Goal: Transaction & Acquisition: Purchase product/service

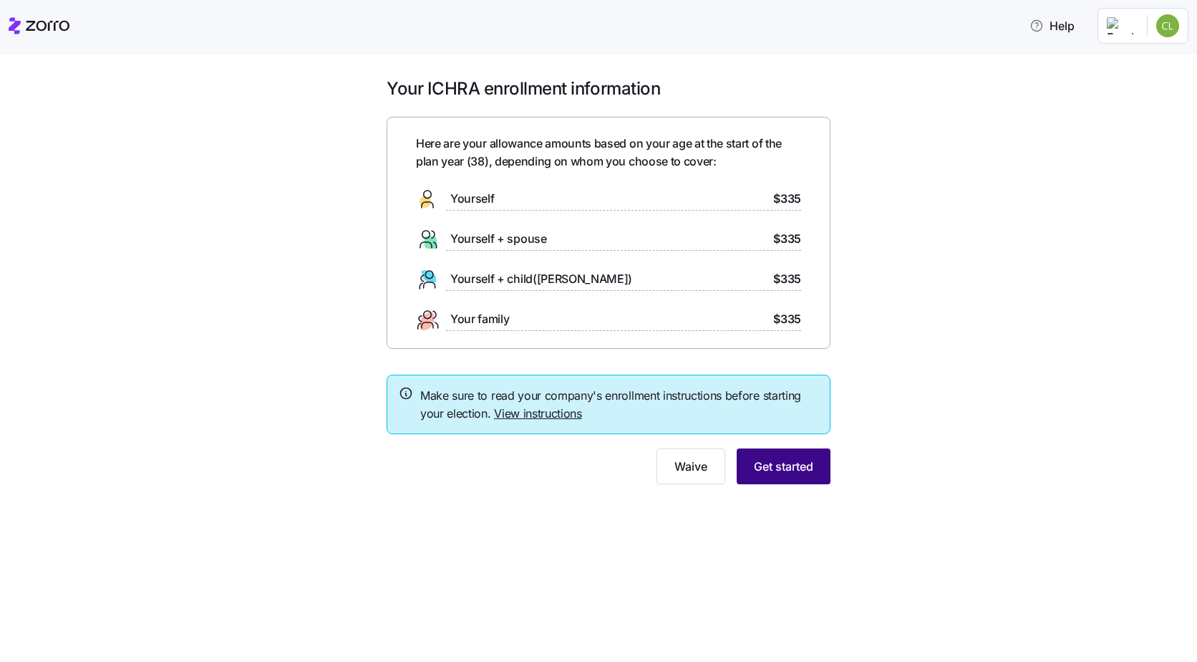
click at [804, 469] on span "Get started" at bounding box center [783, 466] width 59 height 17
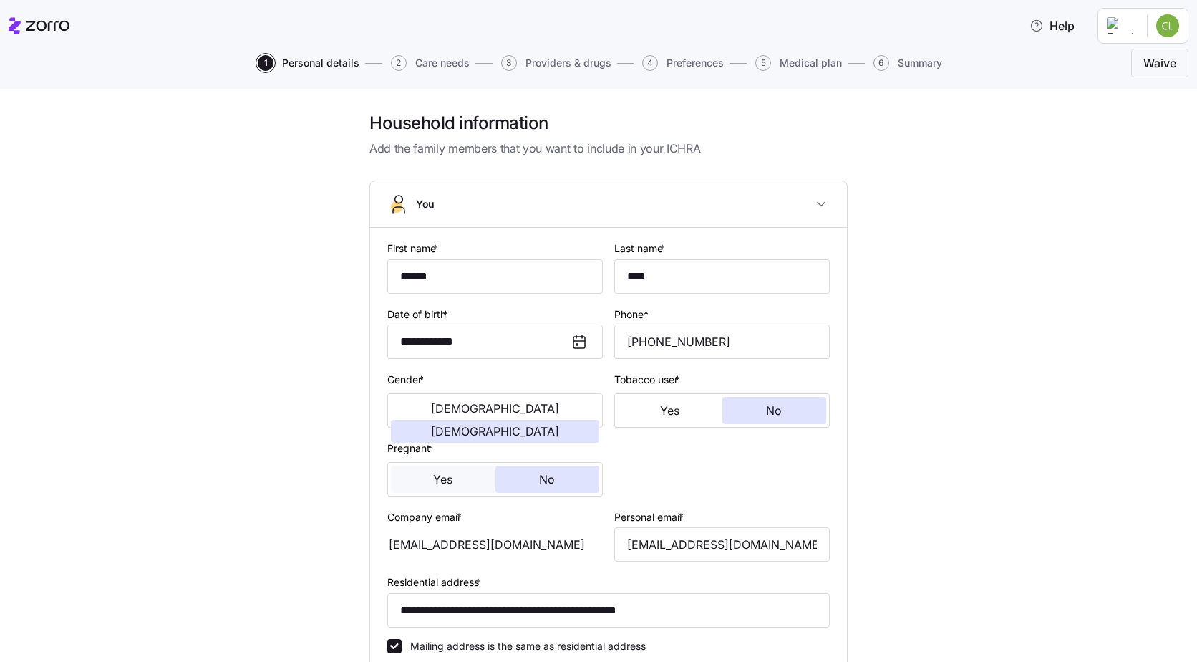
click at [437, 481] on span "Yes" at bounding box center [442, 478] width 19 height 11
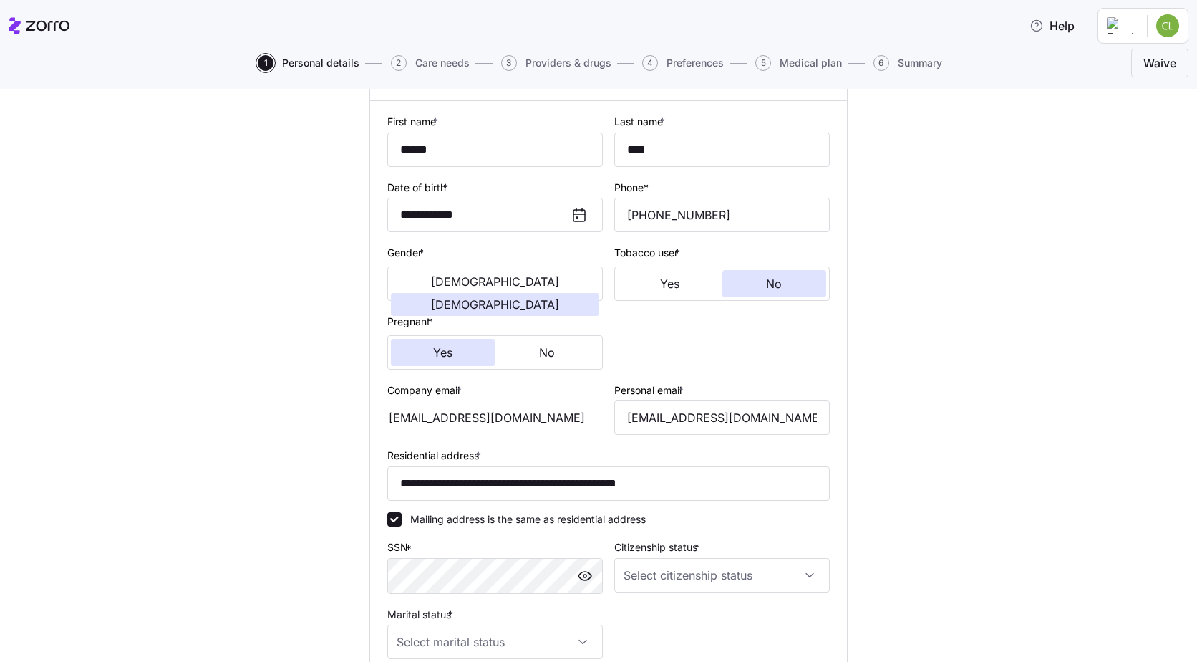
scroll to position [143, 0]
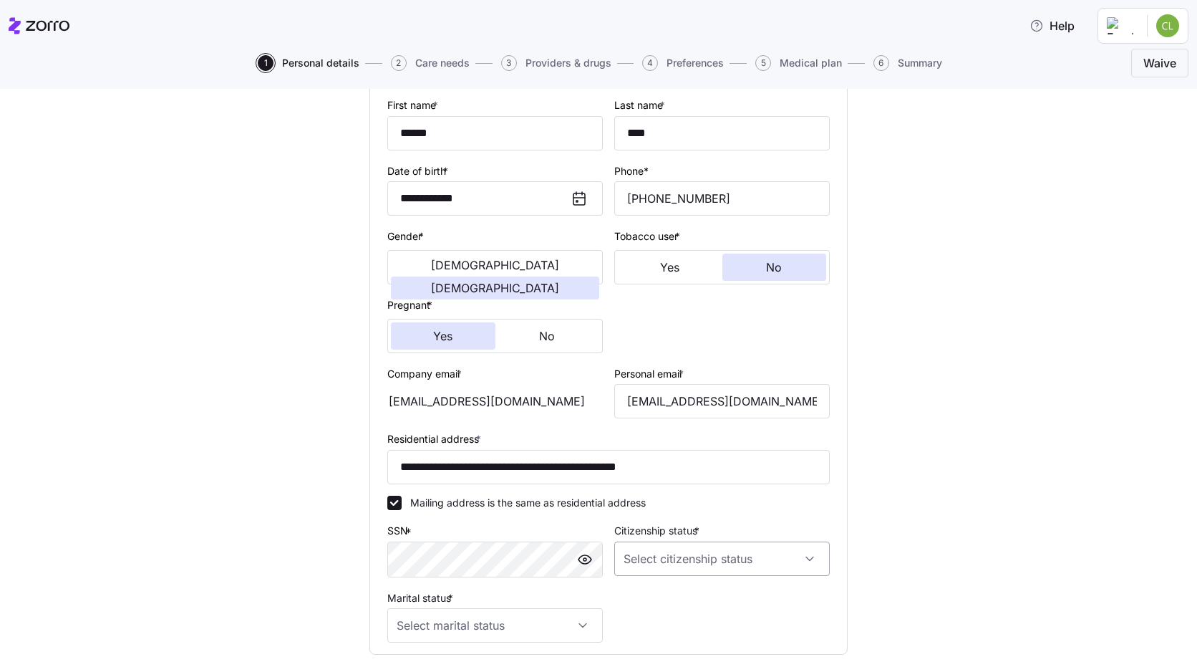
click at [805, 560] on input "Citizenship status *" at bounding box center [722, 558] width 216 height 34
click at [682, 459] on div "[DEMOGRAPHIC_DATA] citizen" at bounding box center [717, 455] width 204 height 30
type input "[DEMOGRAPHIC_DATA] citizen"
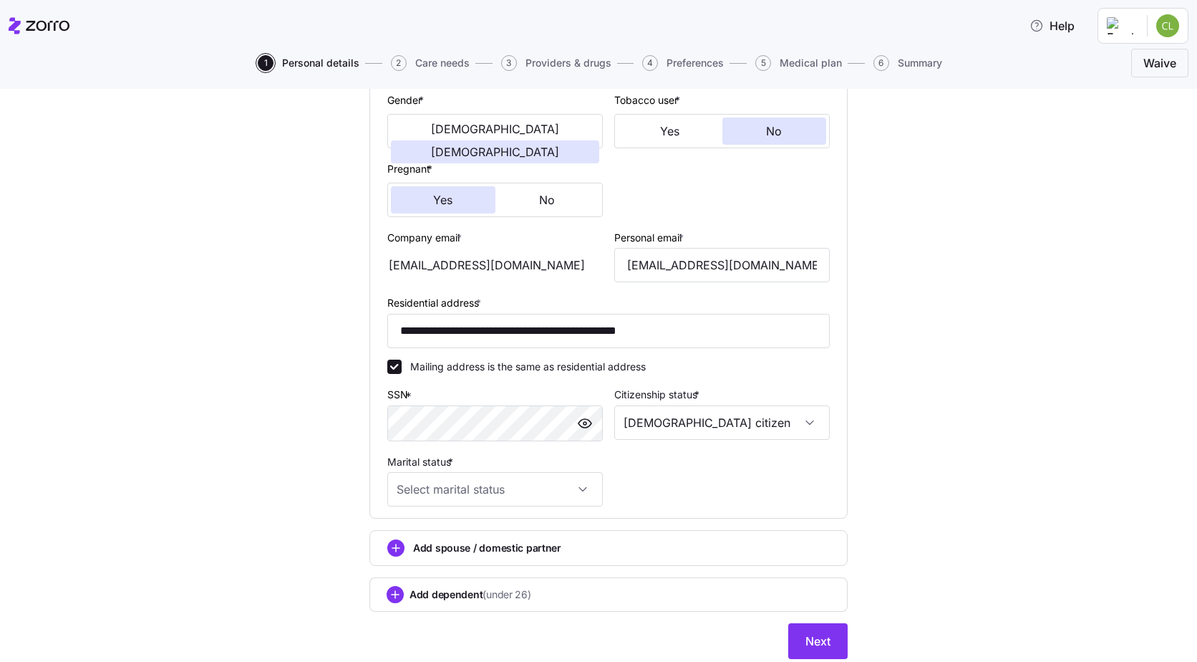
scroll to position [328, 0]
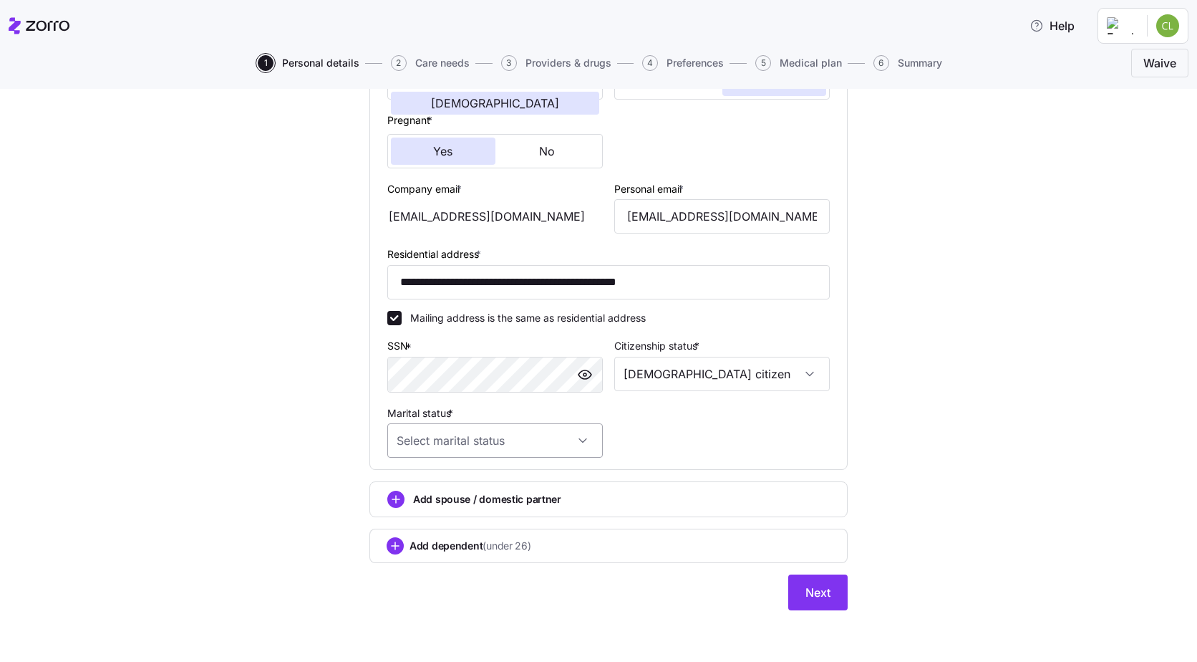
click at [574, 431] on input "Marital status *" at bounding box center [495, 440] width 216 height 34
click at [425, 511] on span "Married" at bounding box center [418, 514] width 37 height 16
type input "Married"
click at [396, 549] on circle "add icon" at bounding box center [395, 546] width 16 height 16
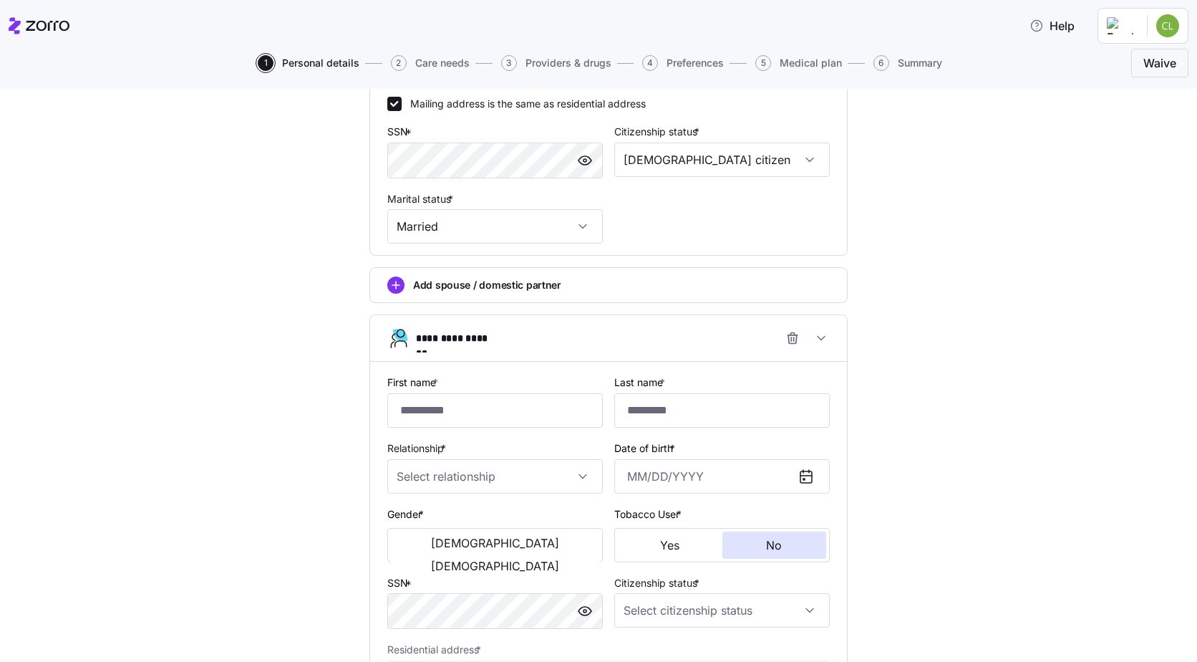
scroll to position [543, 0]
type input "*******"
type input "****"
type input "[DATE]"
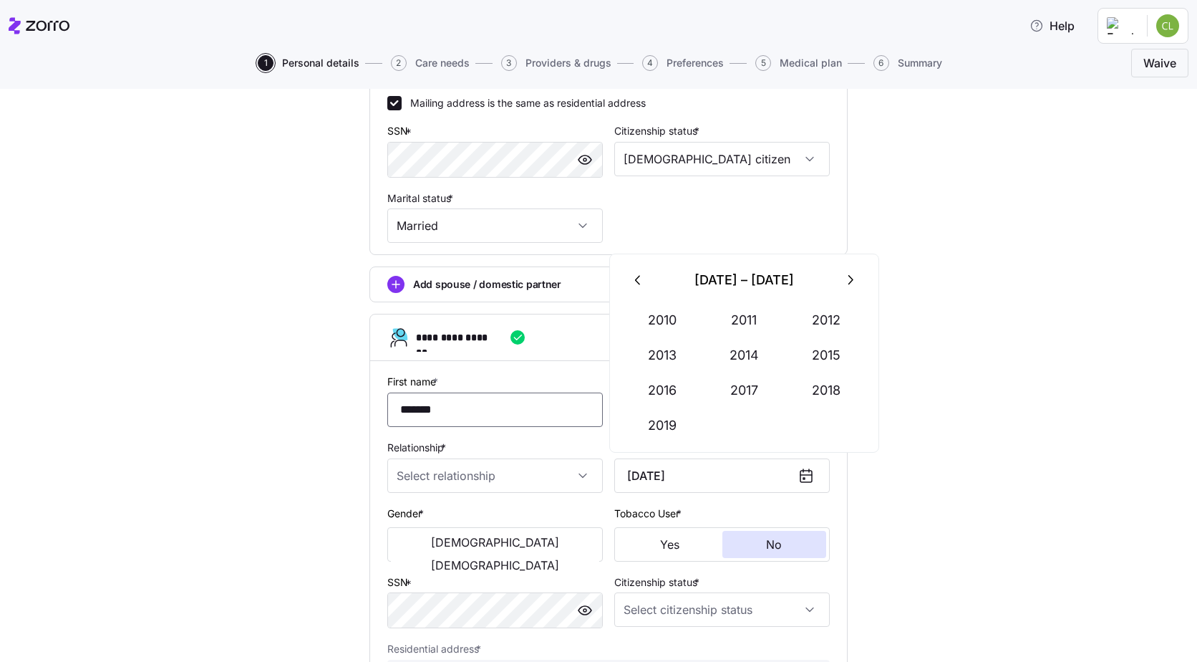
type input "*******"
click at [1066, 491] on div "**********" at bounding box center [608, 193] width 1137 height 1248
click at [580, 469] on input "Relationship *" at bounding box center [495, 475] width 216 height 34
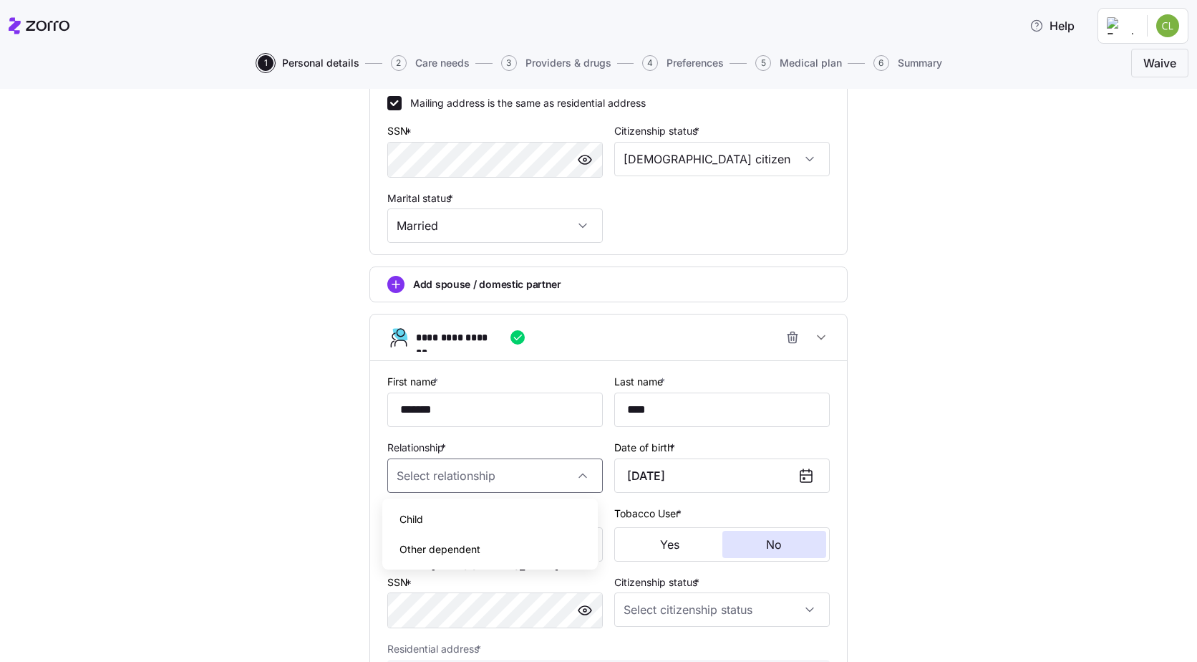
click at [442, 514] on div "Child" at bounding box center [490, 519] width 204 height 30
type input "Child"
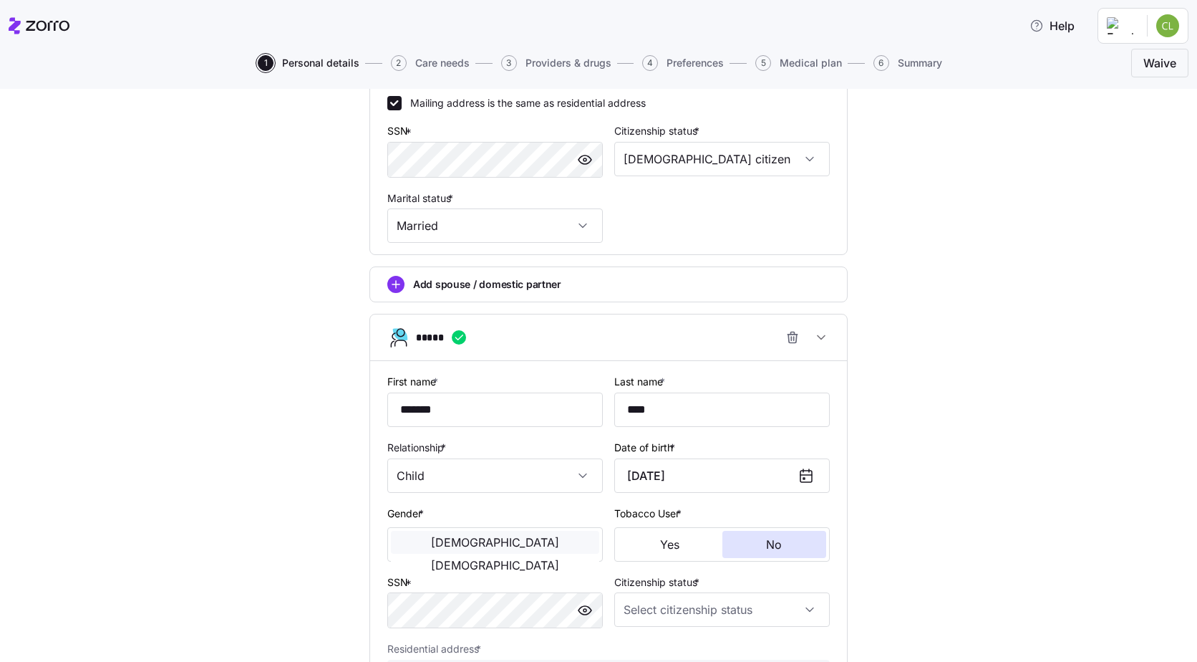
click at [449, 548] on span "[DEMOGRAPHIC_DATA]" at bounding box center [495, 541] width 128 height 11
click at [808, 615] on input "Citizenship status *" at bounding box center [722, 609] width 216 height 34
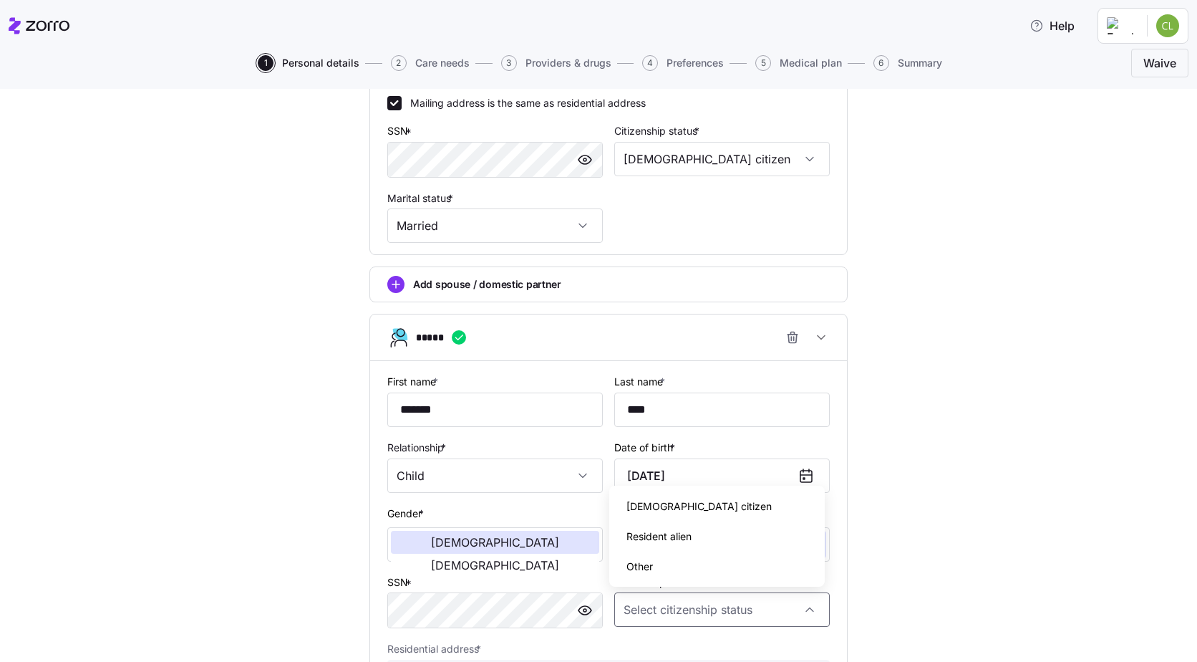
click at [723, 519] on div "[DEMOGRAPHIC_DATA] citizen" at bounding box center [717, 506] width 204 height 30
type input "[DEMOGRAPHIC_DATA] citizen"
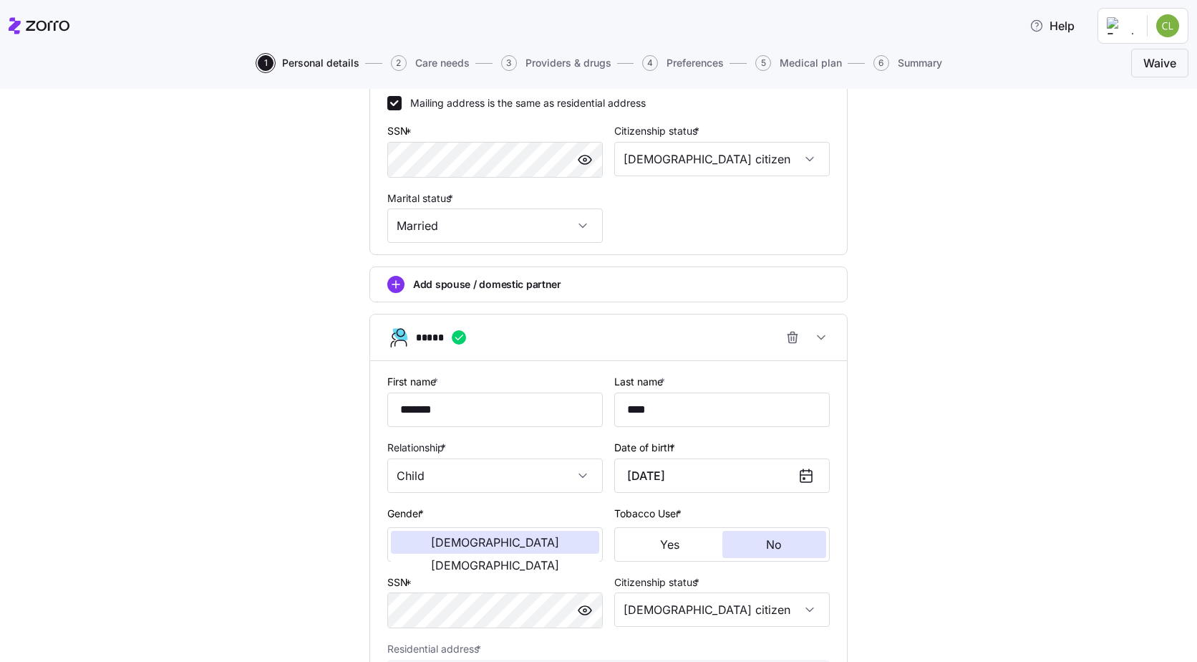
click at [973, 488] on div "**********" at bounding box center [608, 193] width 1137 height 1248
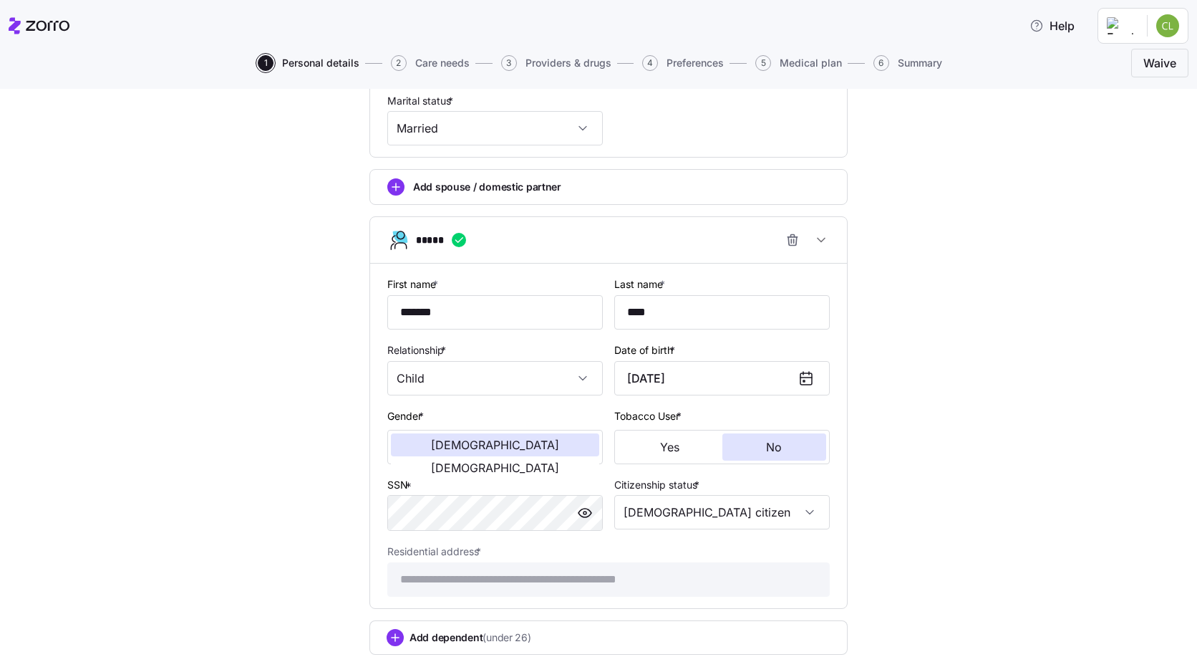
scroll to position [686, 0]
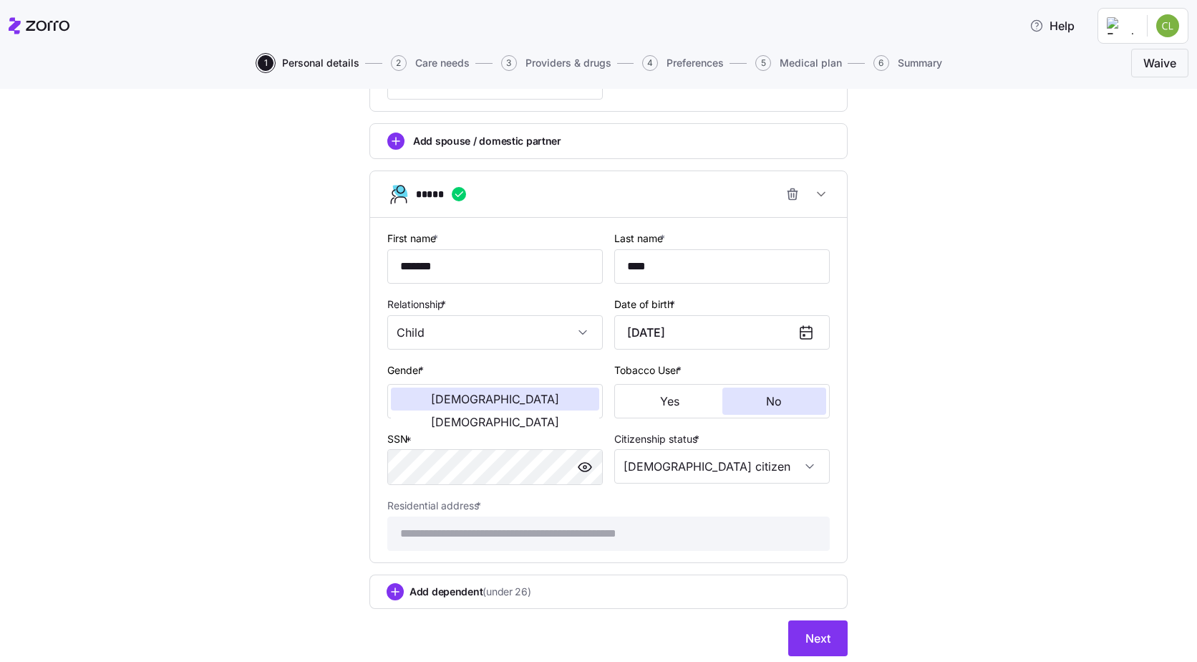
click at [1020, 416] on div "**********" at bounding box center [608, 50] width 1137 height 1248
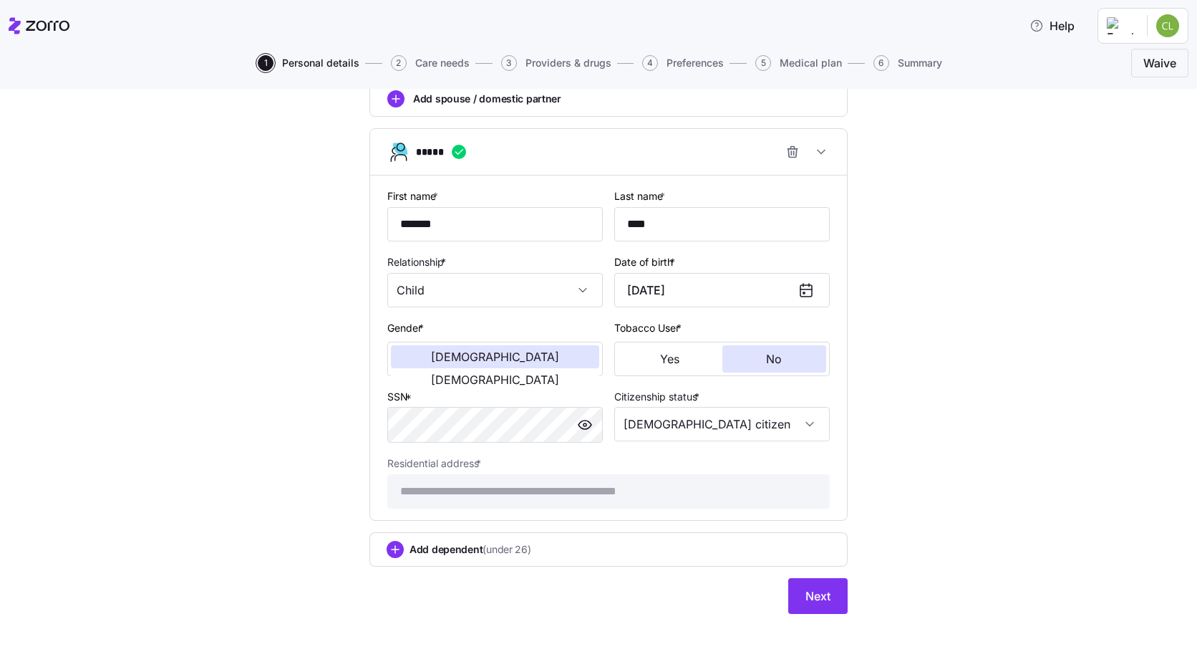
scroll to position [732, 0]
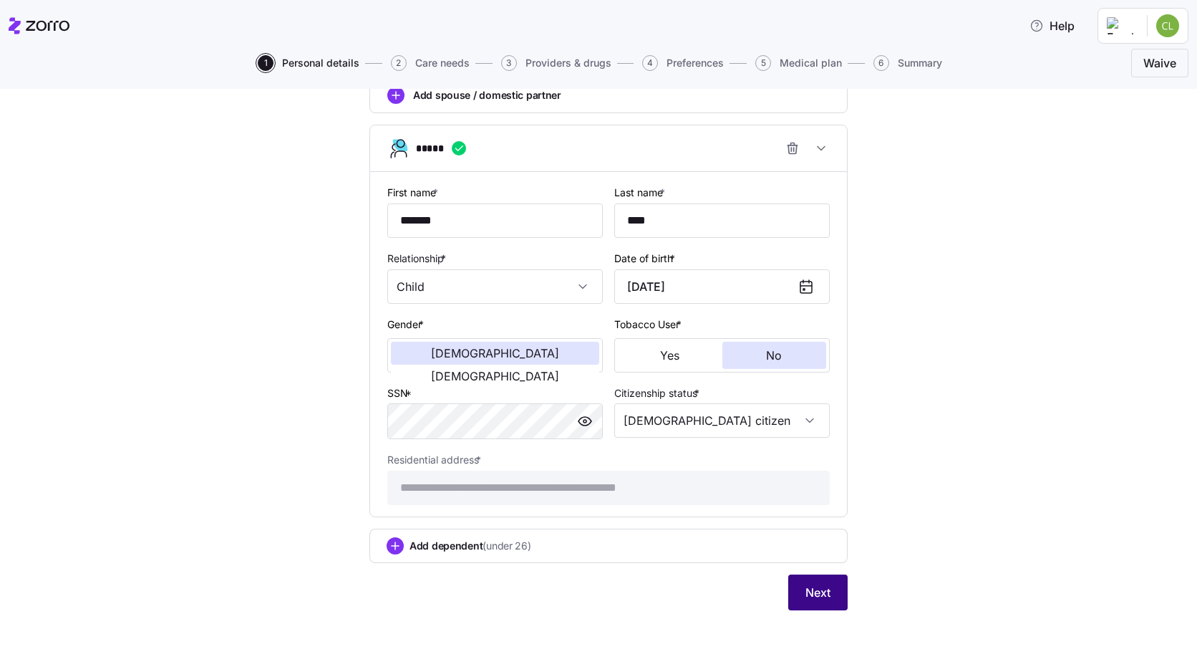
click at [824, 599] on span "Next" at bounding box center [818, 592] width 25 height 17
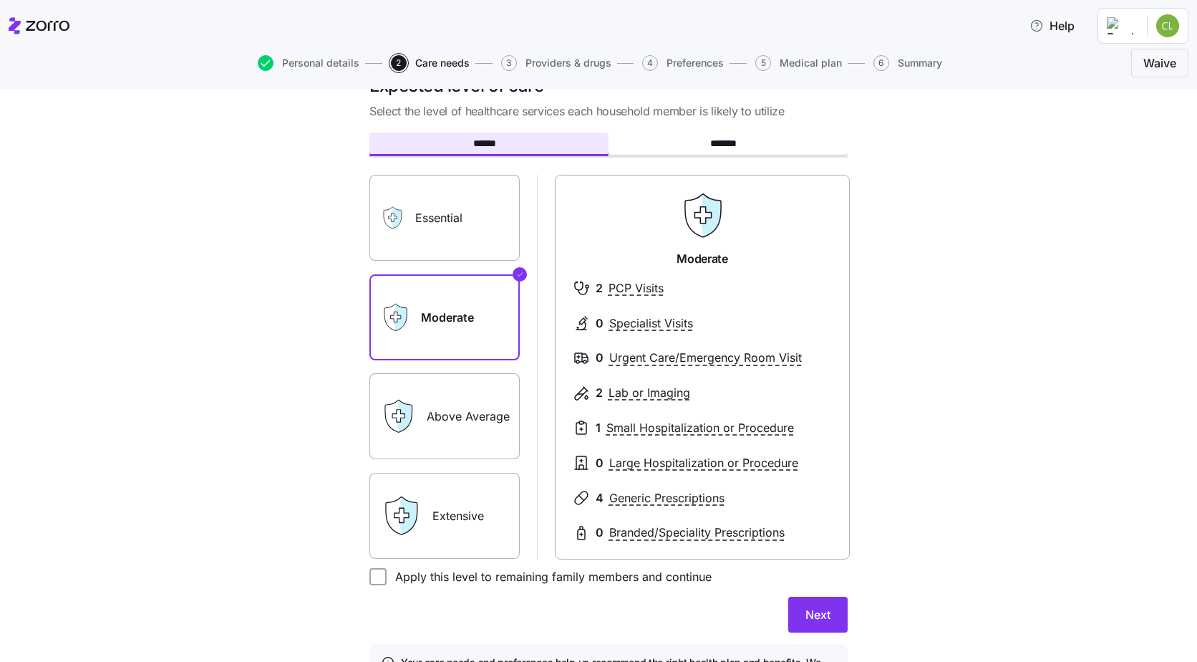
scroll to position [72, 0]
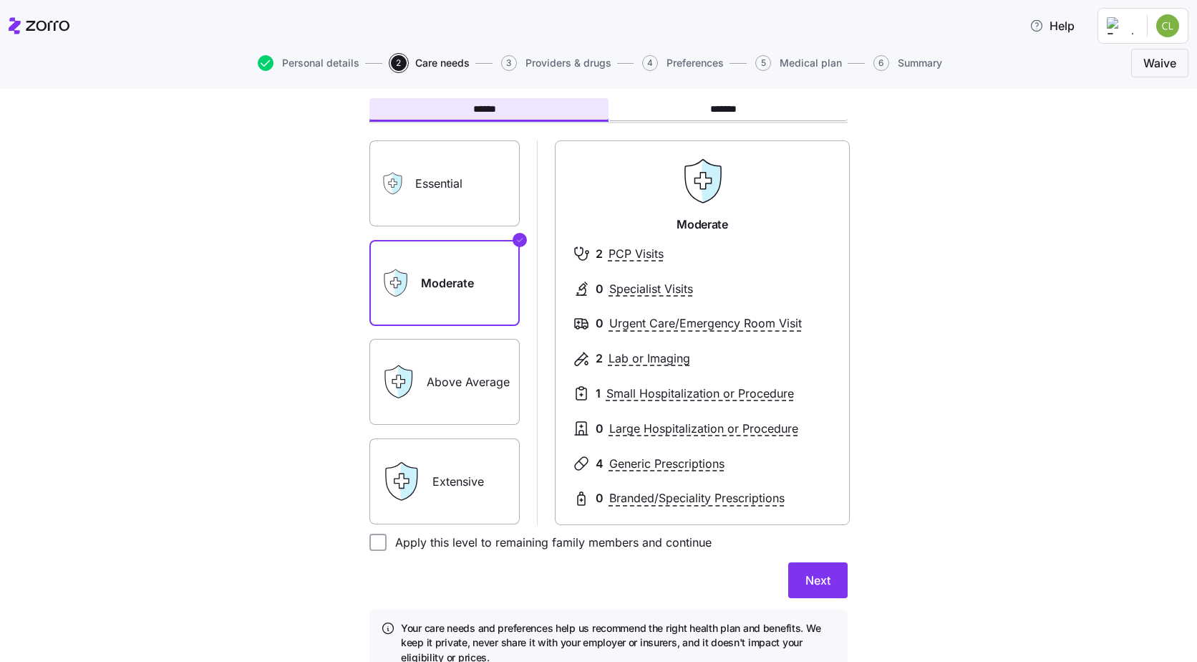
click at [450, 390] on label "Above Average" at bounding box center [445, 382] width 150 height 86
click at [0, 0] on input "Above Average" at bounding box center [0, 0] width 0 height 0
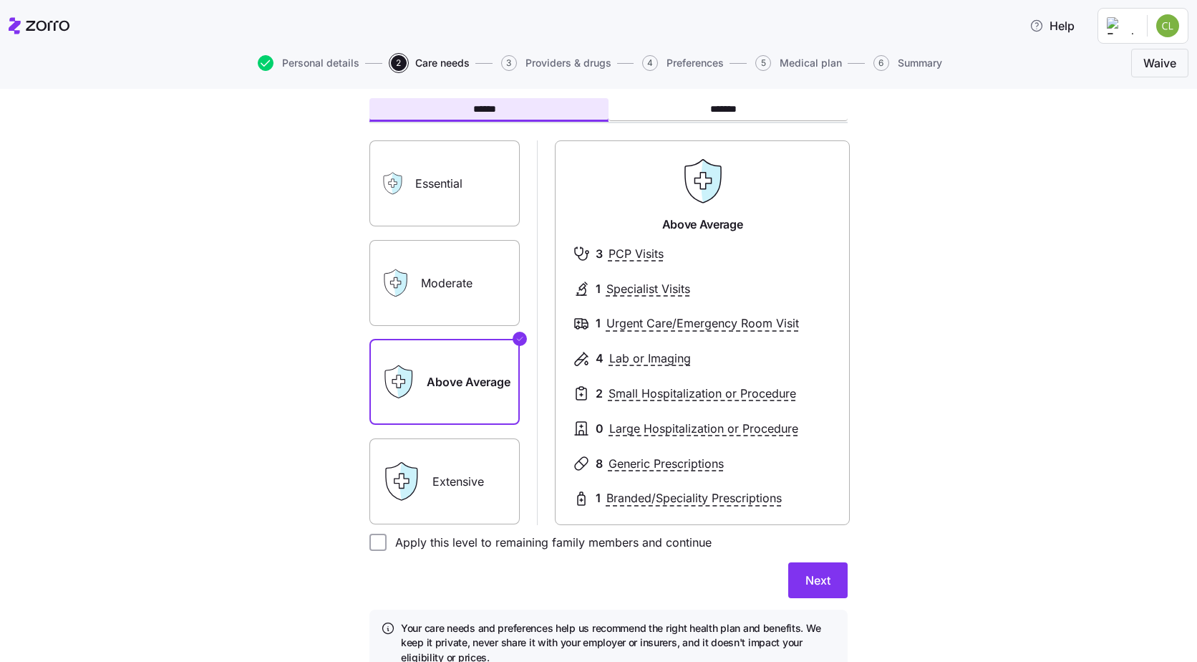
click at [423, 484] on div "Extensive" at bounding box center [445, 481] width 150 height 86
click at [447, 469] on label "Extensive" at bounding box center [445, 481] width 150 height 86
click at [0, 0] on input "Extensive" at bounding box center [0, 0] width 0 height 0
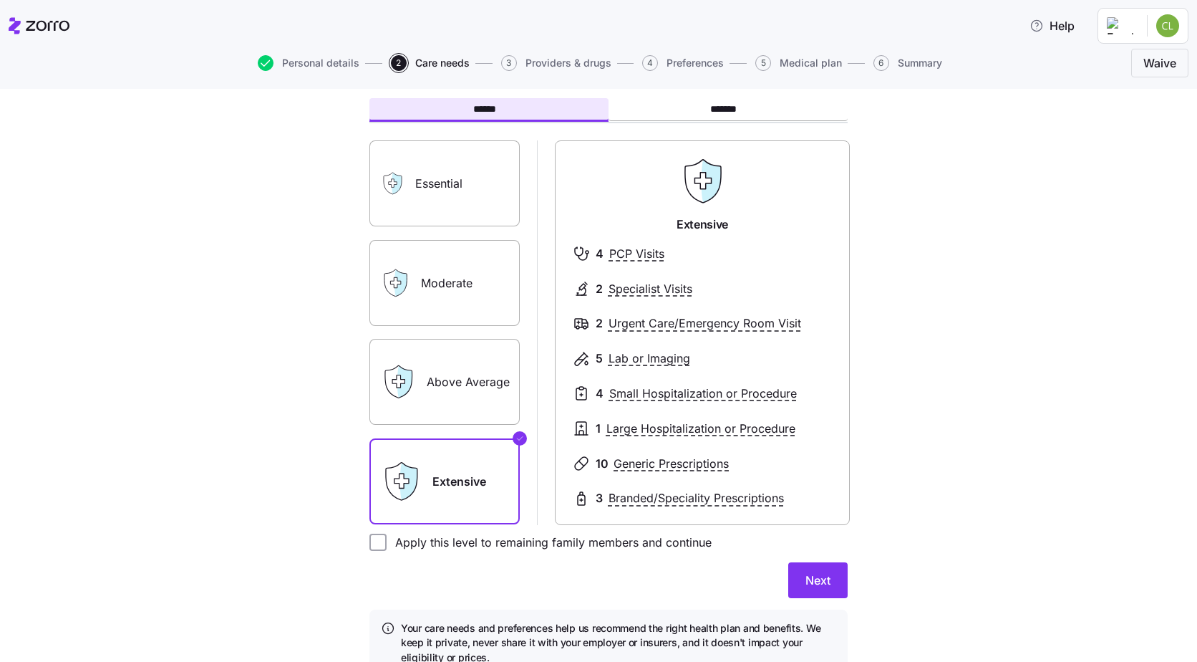
click at [447, 394] on label "Above Average" at bounding box center [445, 382] width 150 height 86
click at [0, 0] on input "Above Average" at bounding box center [0, 0] width 0 height 0
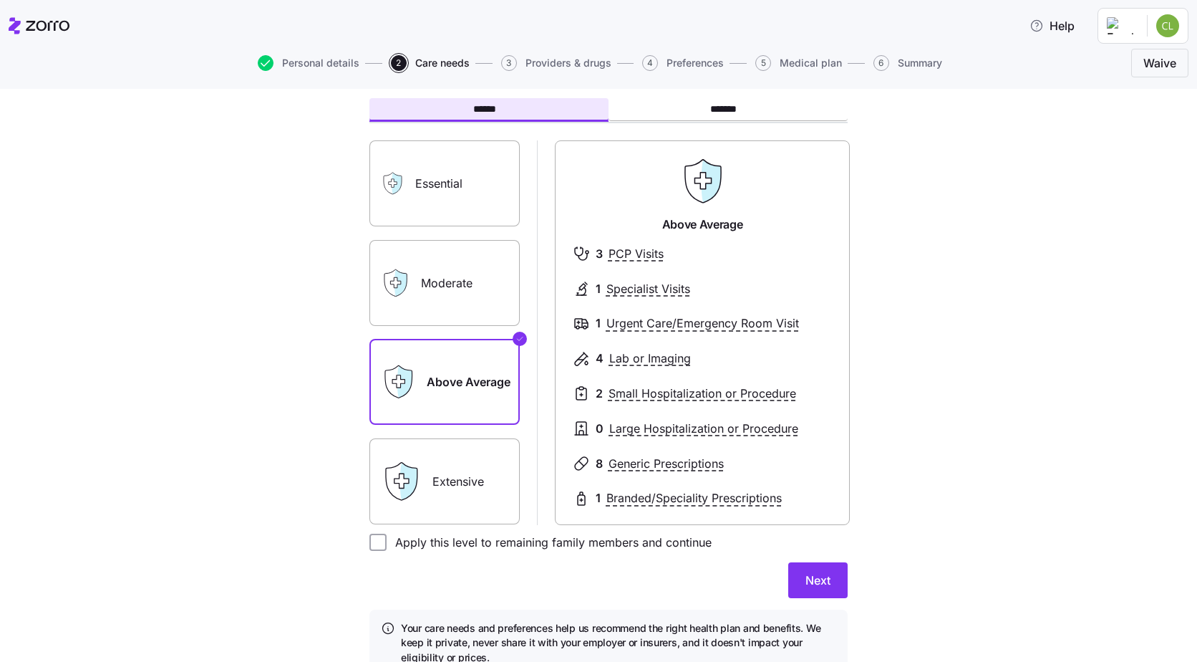
click at [445, 286] on label "Moderate" at bounding box center [445, 283] width 150 height 86
click at [0, 0] on input "Moderate" at bounding box center [0, 0] width 0 height 0
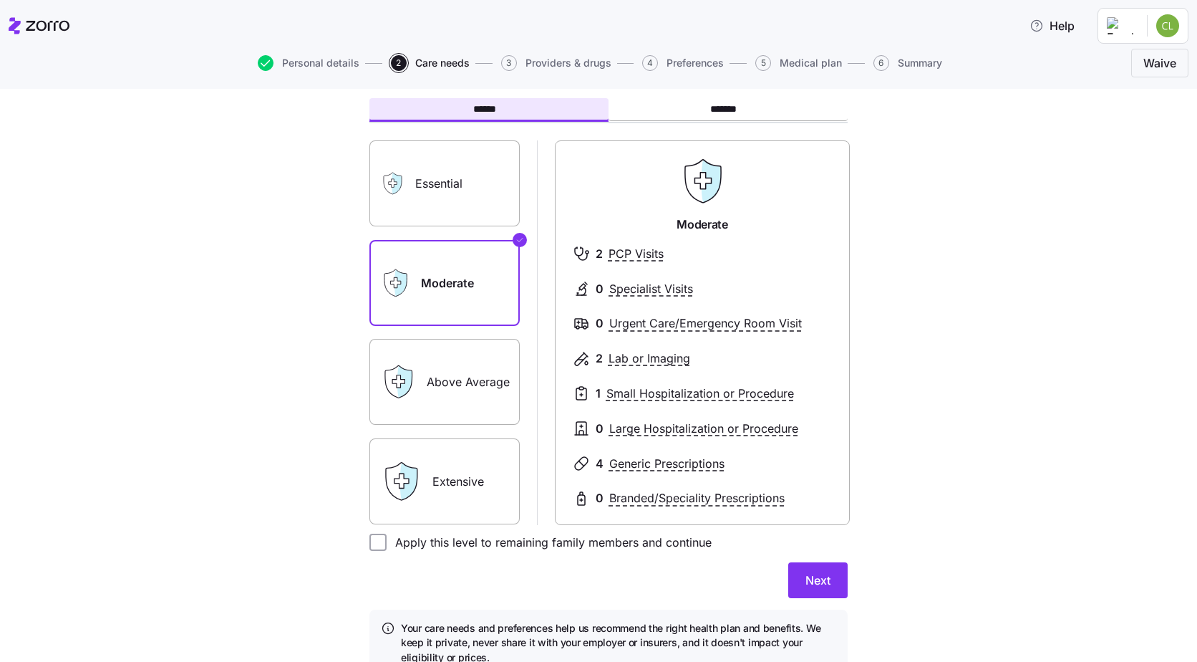
click at [438, 371] on label "Above Average" at bounding box center [445, 382] width 150 height 86
click at [0, 0] on input "Above Average" at bounding box center [0, 0] width 0 height 0
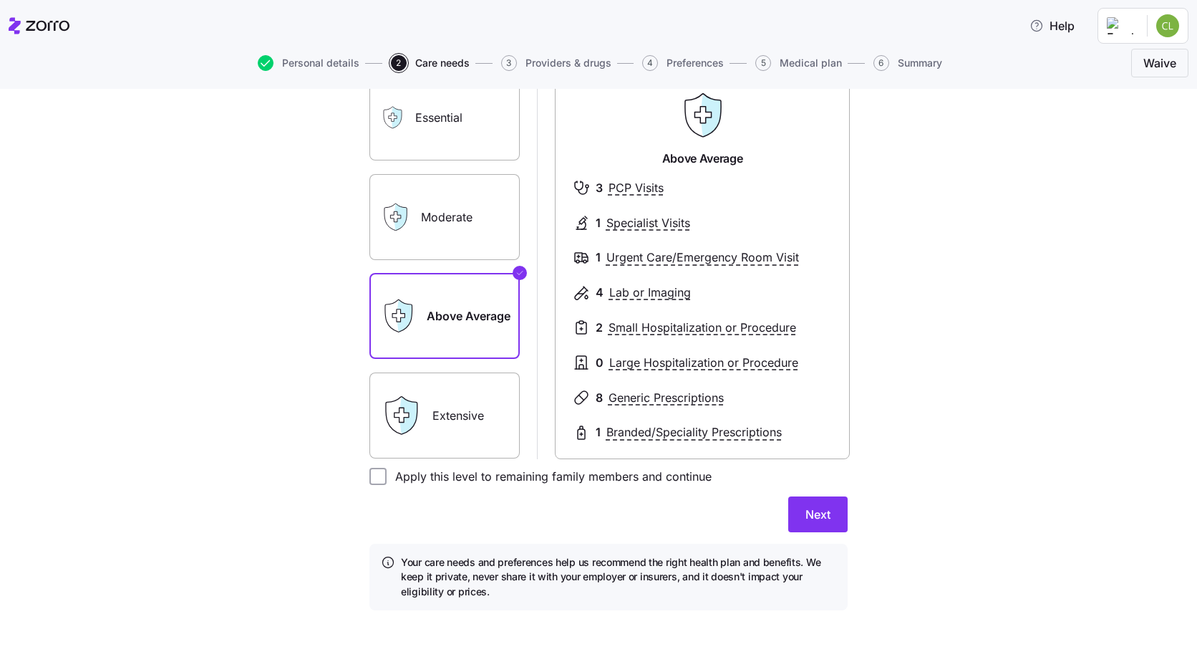
scroll to position [66, 0]
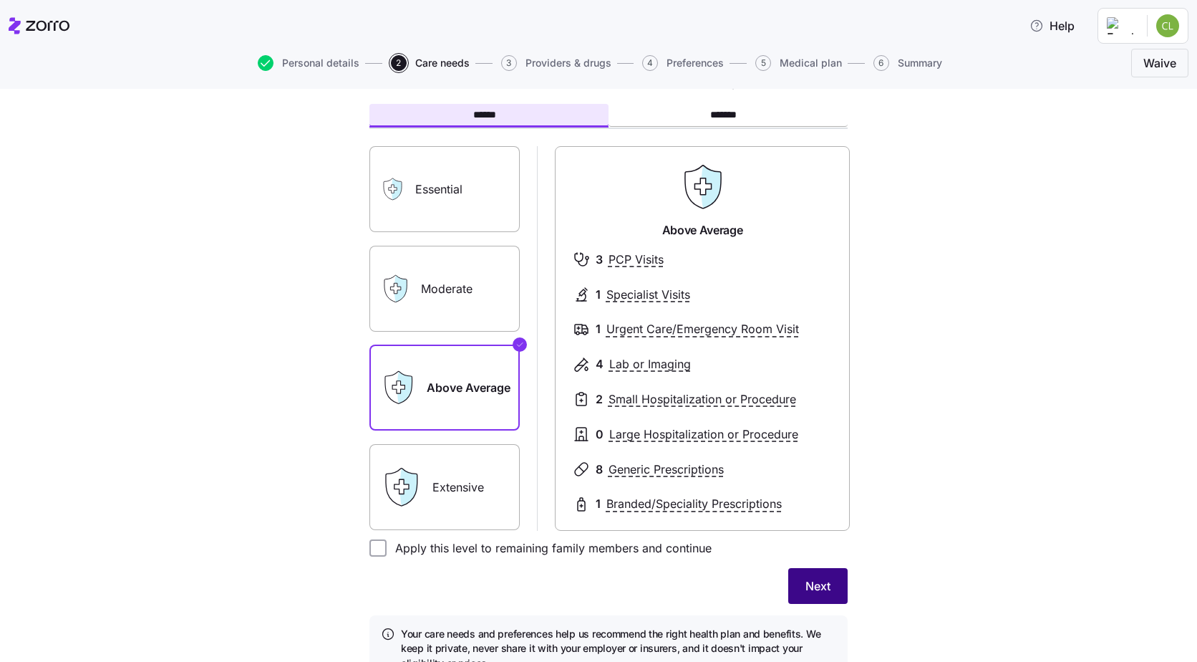
click at [822, 583] on span "Next" at bounding box center [818, 585] width 25 height 17
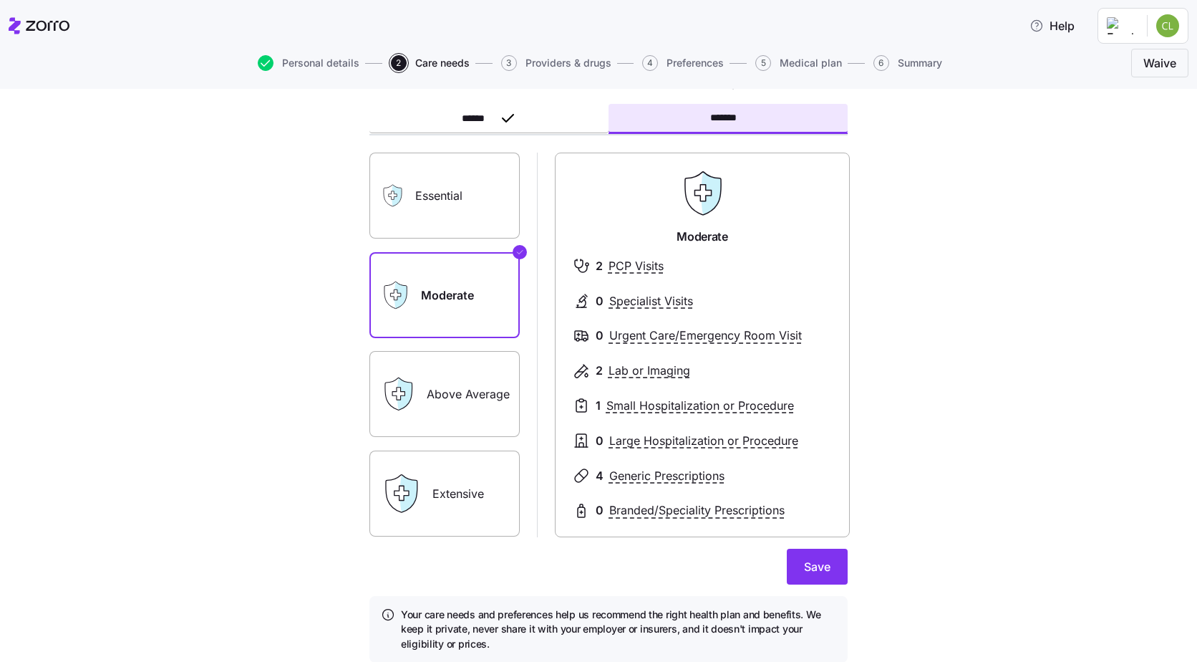
click at [413, 190] on label "Essential" at bounding box center [445, 196] width 150 height 86
click at [0, 0] on input "Essential" at bounding box center [0, 0] width 0 height 0
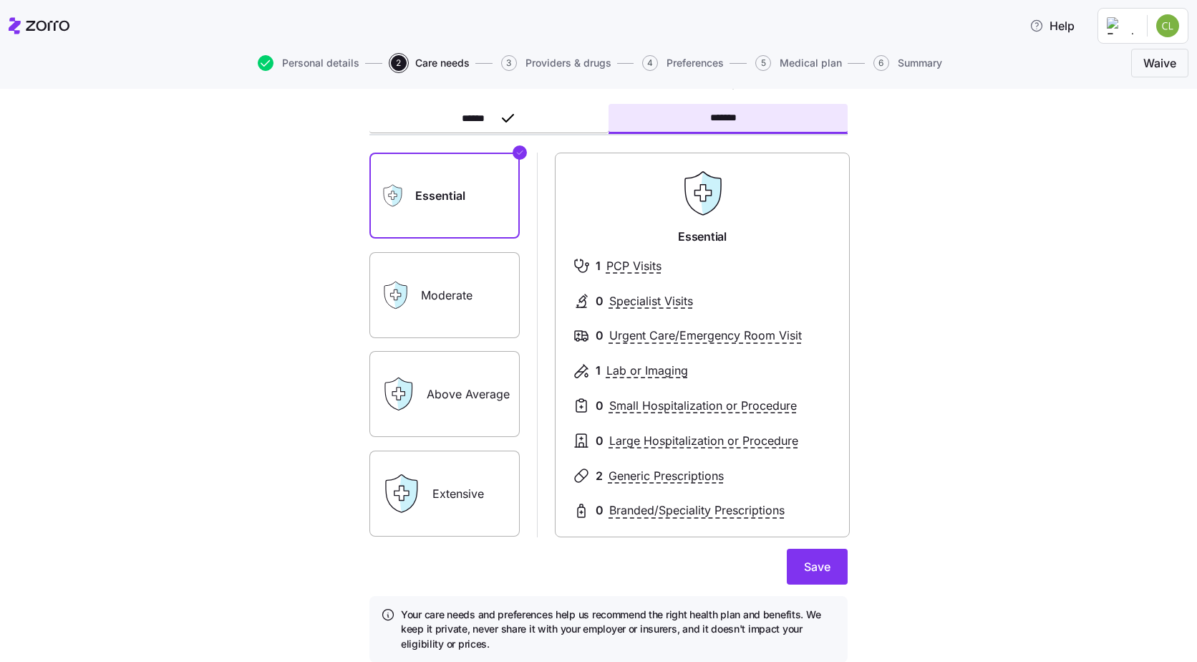
click at [433, 300] on label "Moderate" at bounding box center [445, 295] width 150 height 86
click at [0, 0] on input "Moderate" at bounding box center [0, 0] width 0 height 0
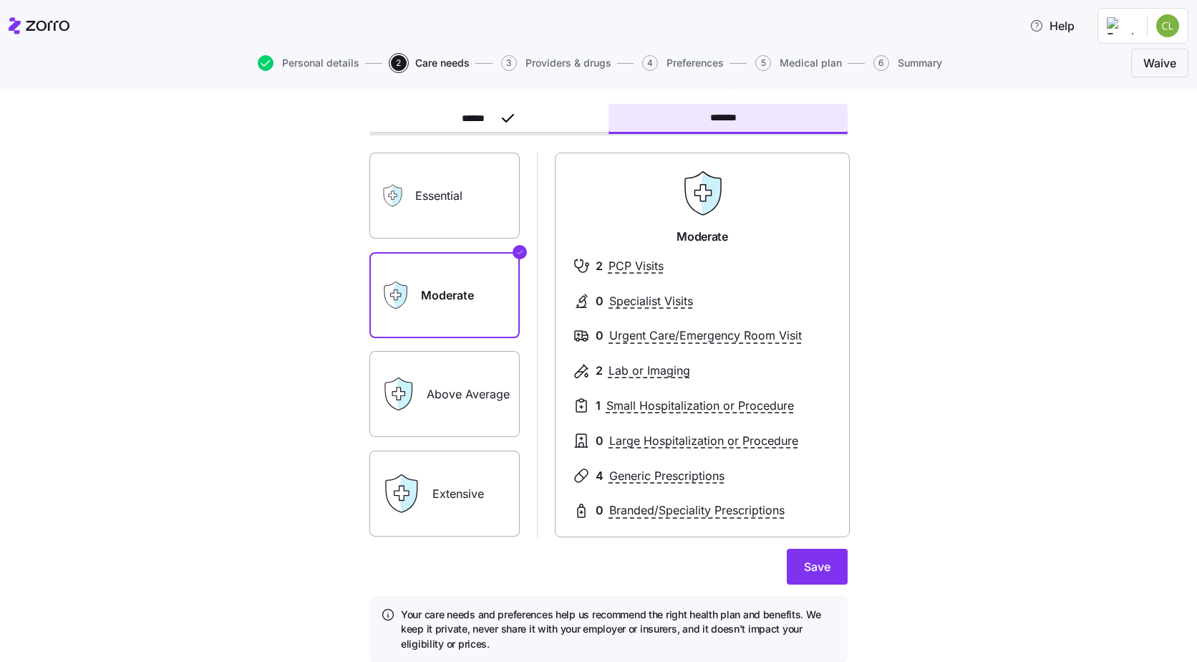
click at [433, 188] on label "Essential" at bounding box center [445, 196] width 150 height 86
click at [0, 0] on input "Essential" at bounding box center [0, 0] width 0 height 0
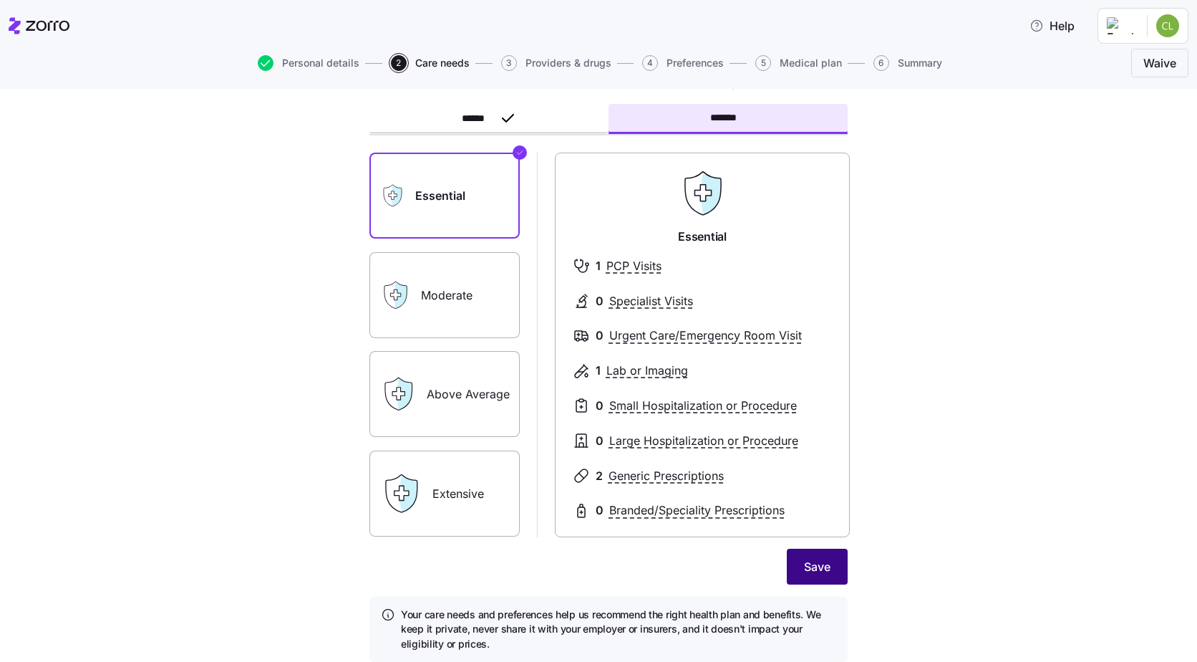
click at [814, 560] on span "Save" at bounding box center [817, 566] width 26 height 17
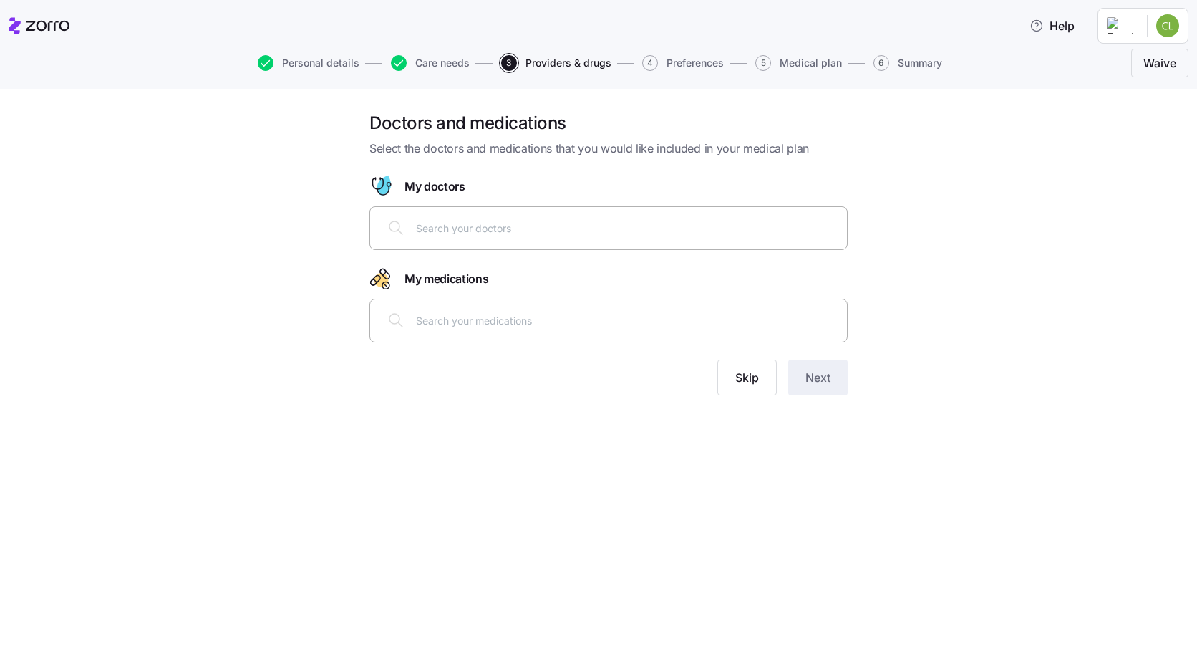
click at [392, 231] on icon at bounding box center [395, 226] width 10 height 10
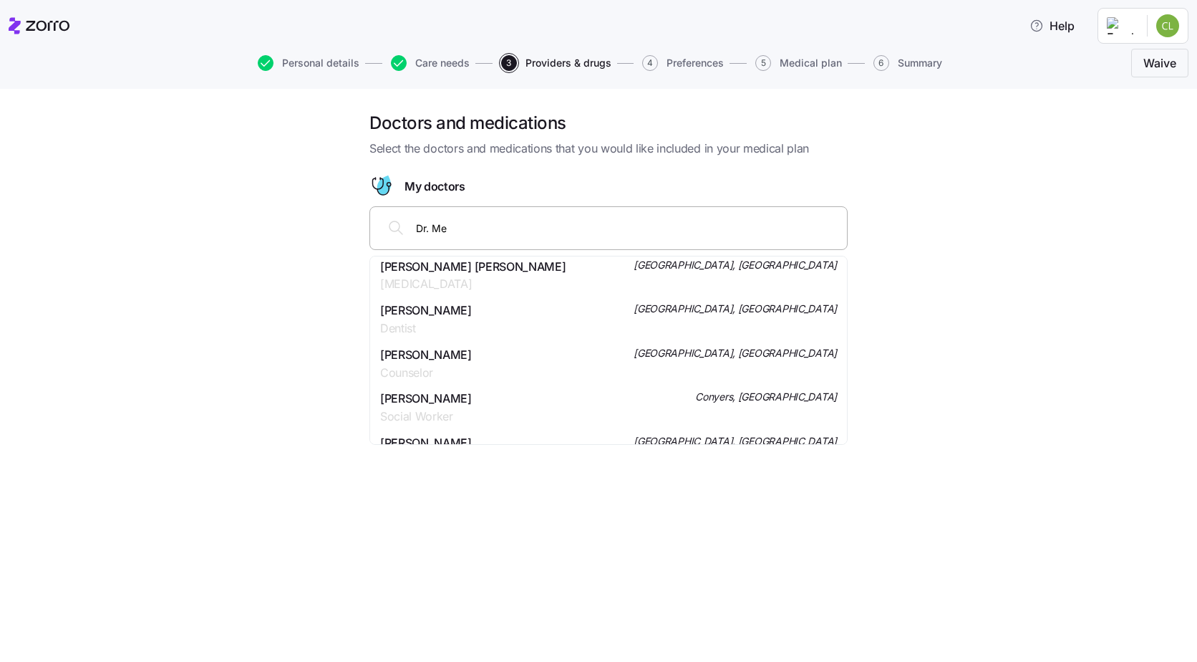
scroll to position [1690, 0]
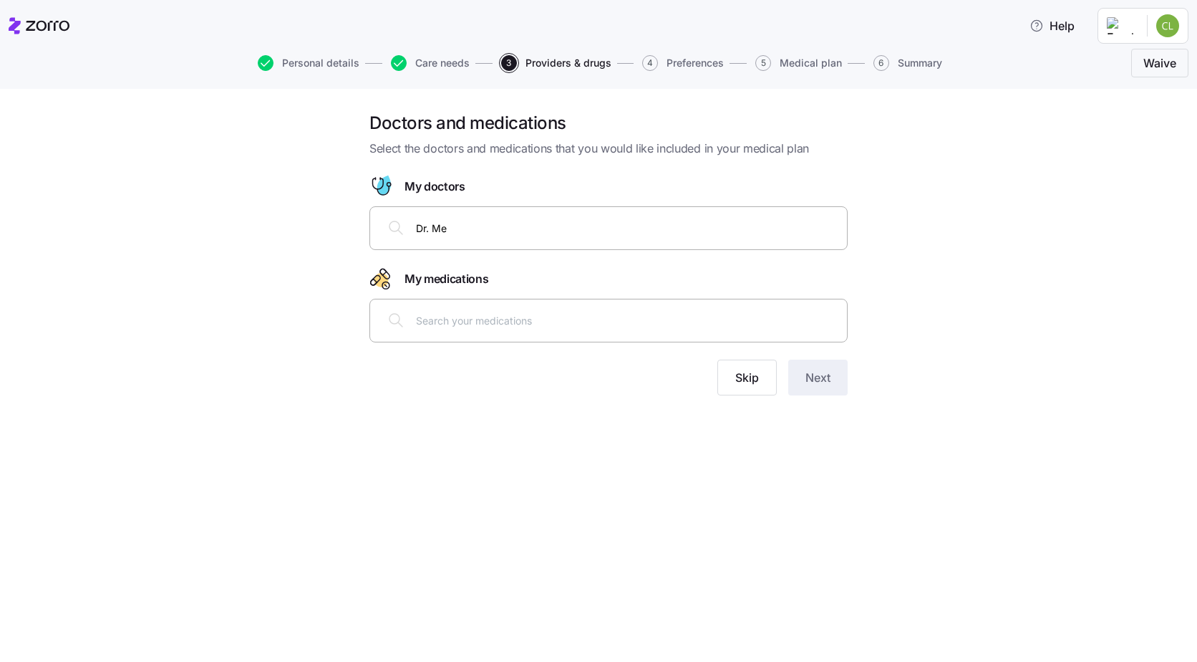
click at [851, 436] on div "Doctors and medications Select the doctors and medications that you would like …" at bounding box center [598, 375] width 1197 height 573
click at [486, 228] on input "Dr. Me" at bounding box center [627, 228] width 423 height 16
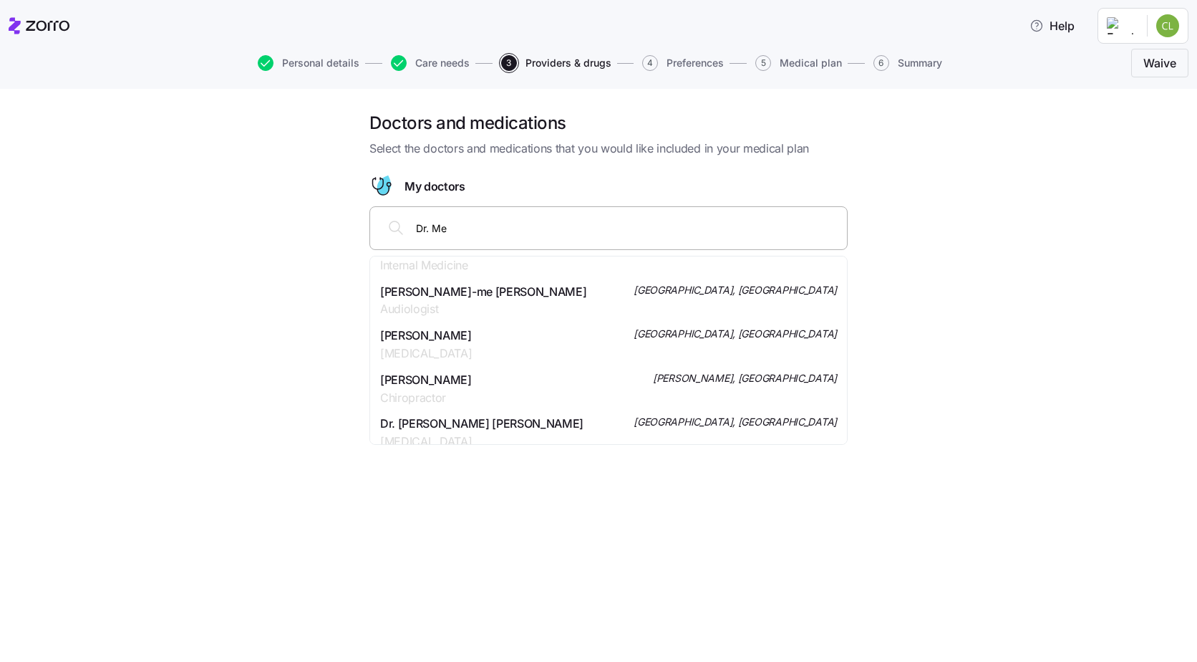
scroll to position [4173, 0]
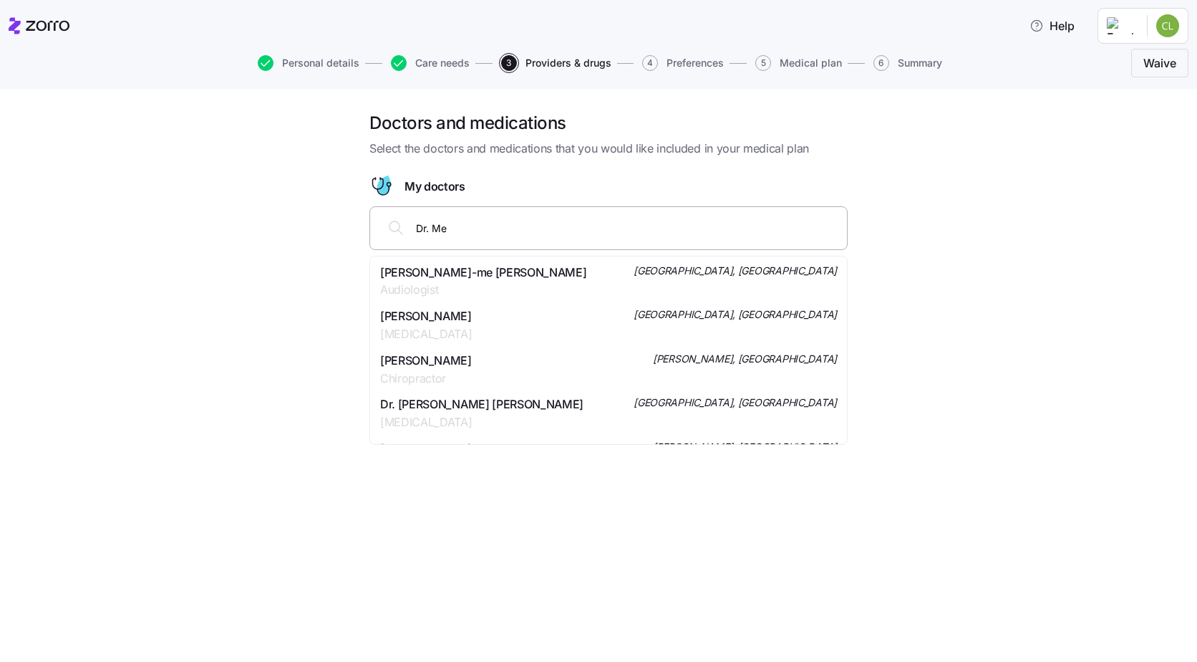
click at [527, 231] on input "Dr. Me" at bounding box center [627, 228] width 423 height 16
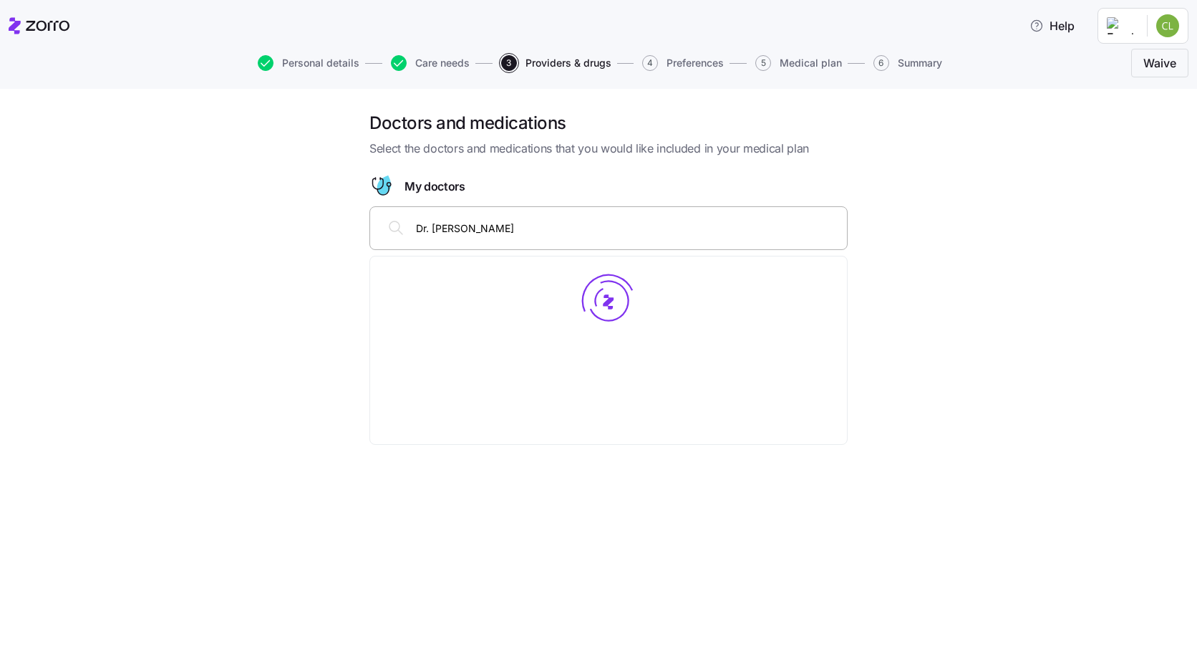
scroll to position [0, 0]
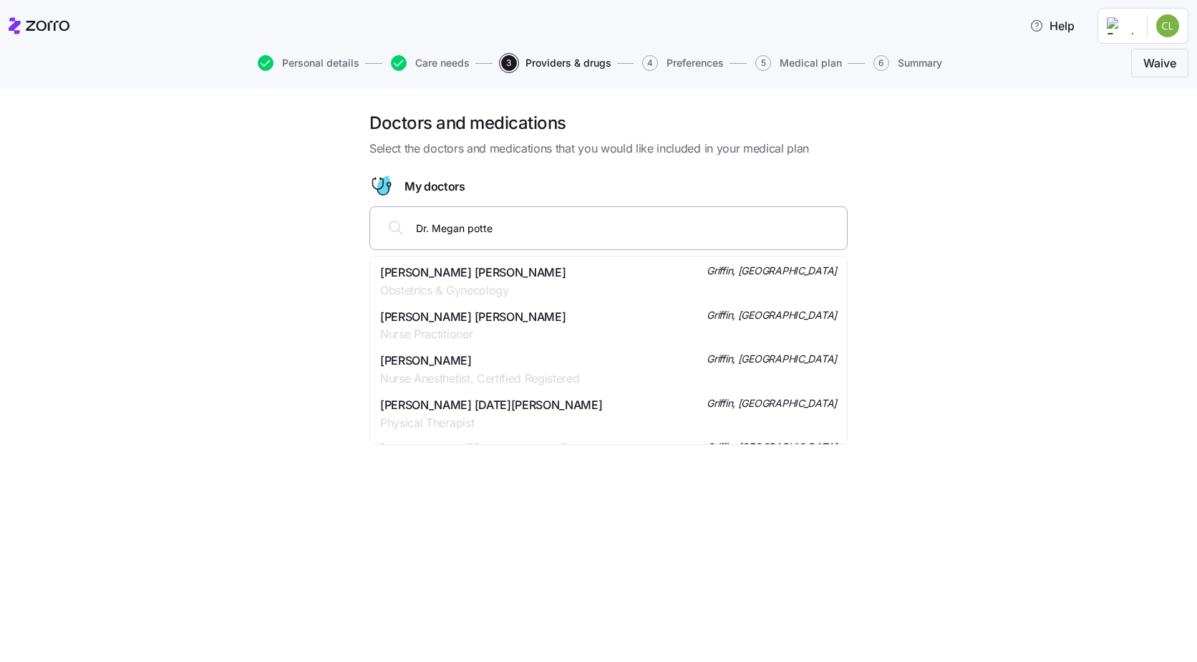
type input "[PERSON_NAME]"
click at [531, 278] on div "[PERSON_NAME] [PERSON_NAME] Obstetrics & Gynecology Griffin, [GEOGRAPHIC_DATA]" at bounding box center [608, 282] width 457 height 36
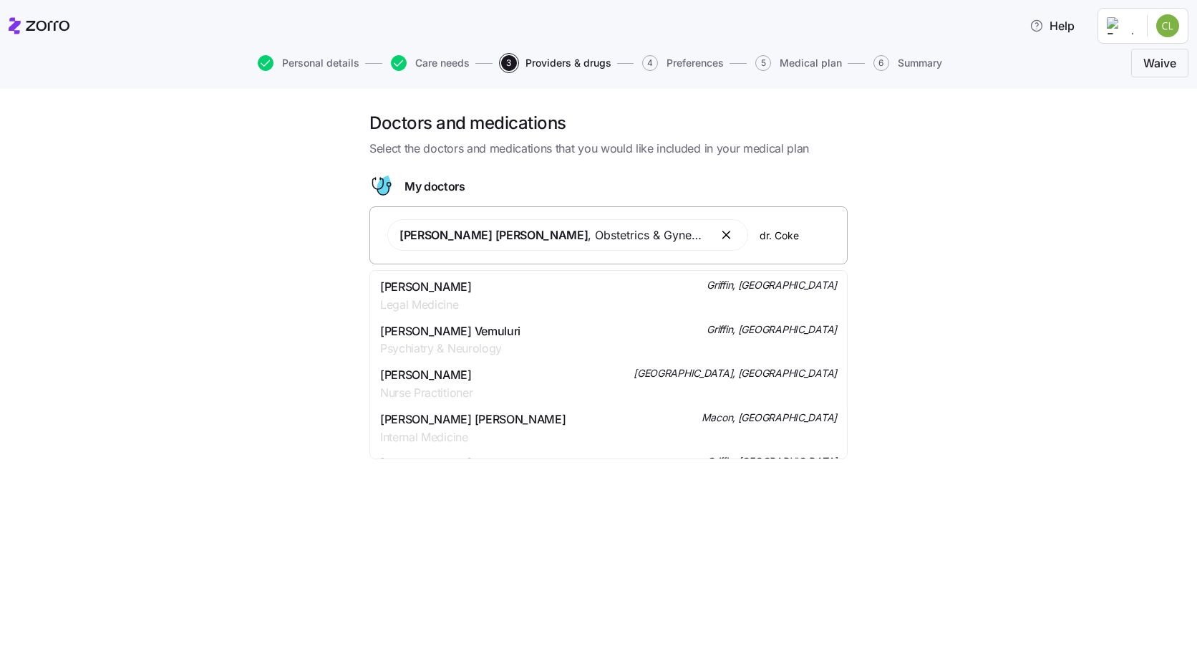
type input "[PERSON_NAME]"
click at [468, 304] on div "[PERSON_NAME] Pediatrics Griffin, [GEOGRAPHIC_DATA]" at bounding box center [608, 296] width 457 height 36
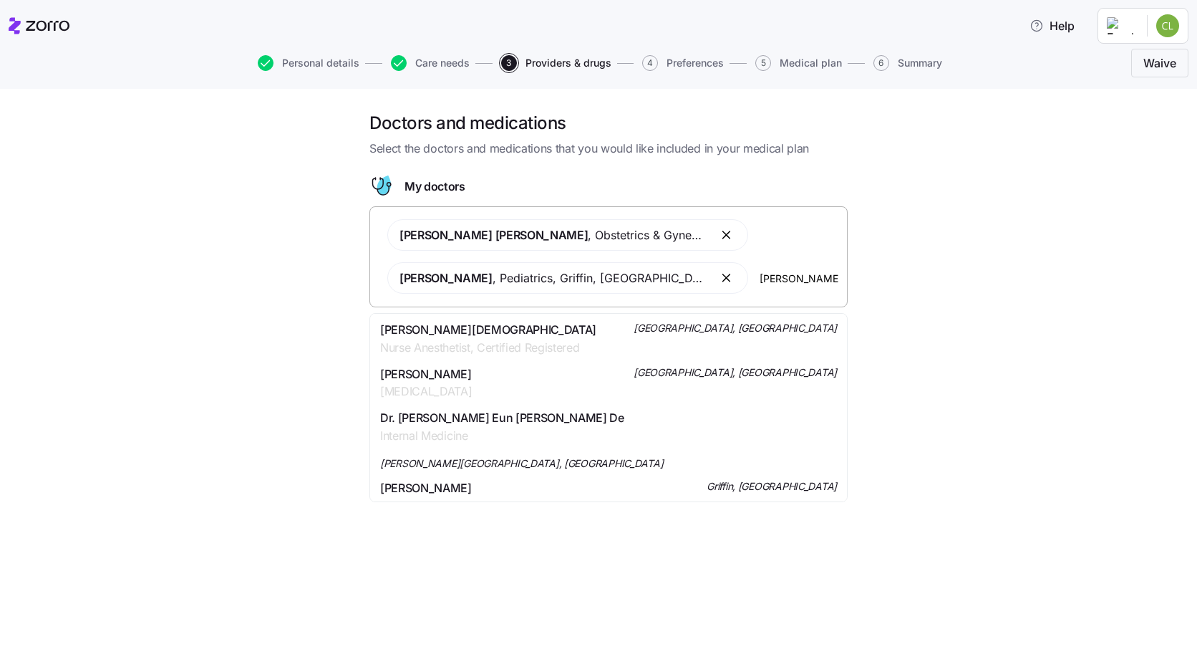
click at [760, 275] on input "[PERSON_NAME]" at bounding box center [799, 278] width 79 height 16
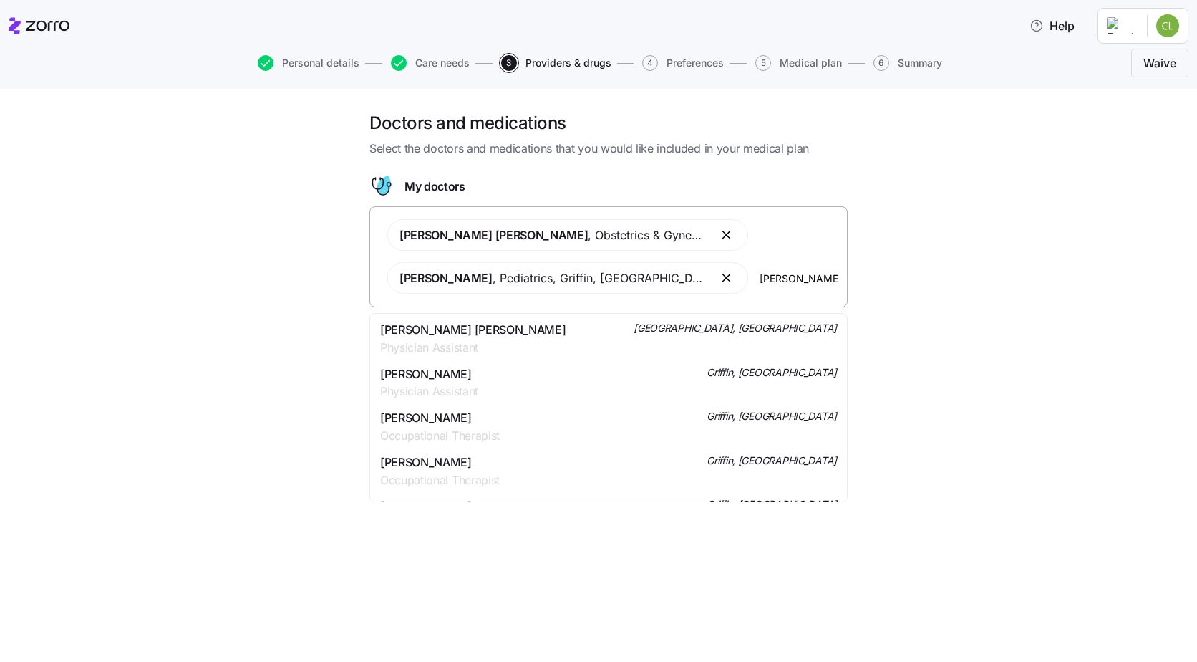
type input "[PERSON_NAME]"
click at [629, 337] on div "[PERSON_NAME] [PERSON_NAME] Physician Assistant [GEOGRAPHIC_DATA], [GEOGRAPHIC_…" at bounding box center [608, 339] width 457 height 36
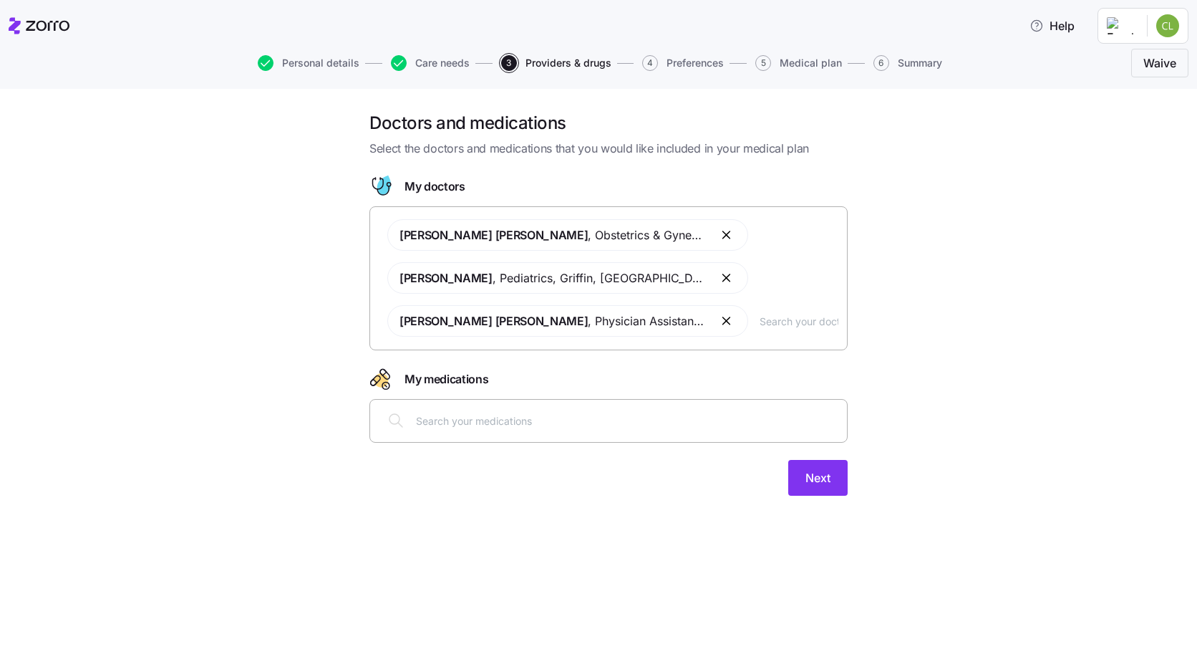
click at [763, 319] on input "text" at bounding box center [799, 321] width 79 height 16
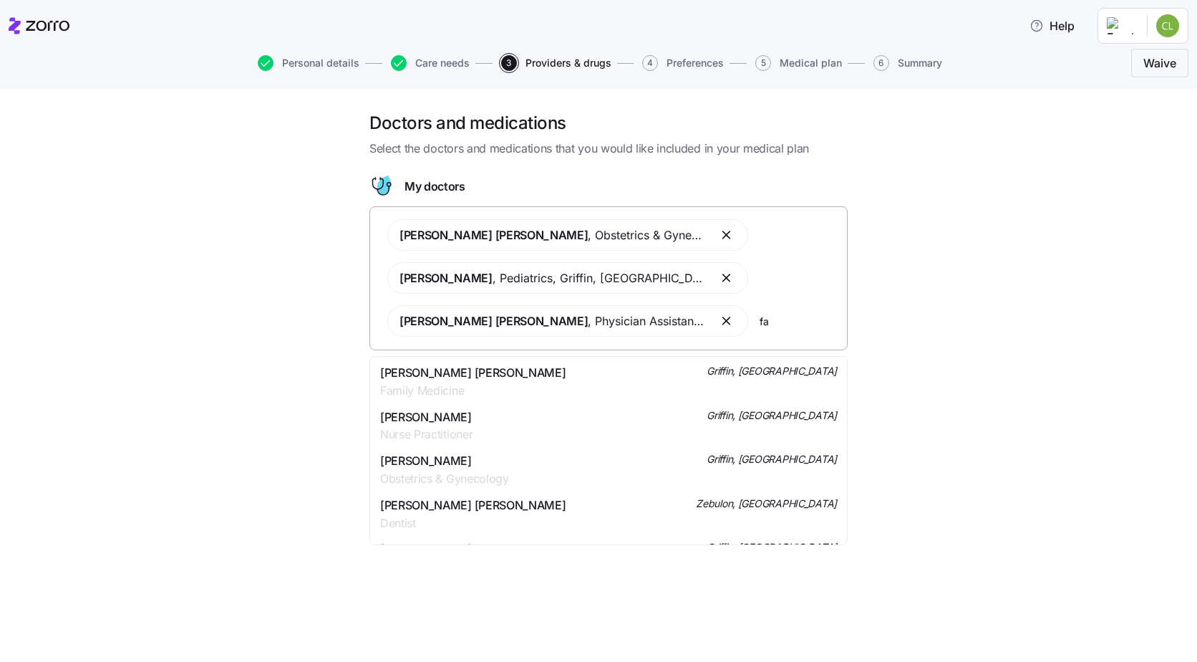
type input "f"
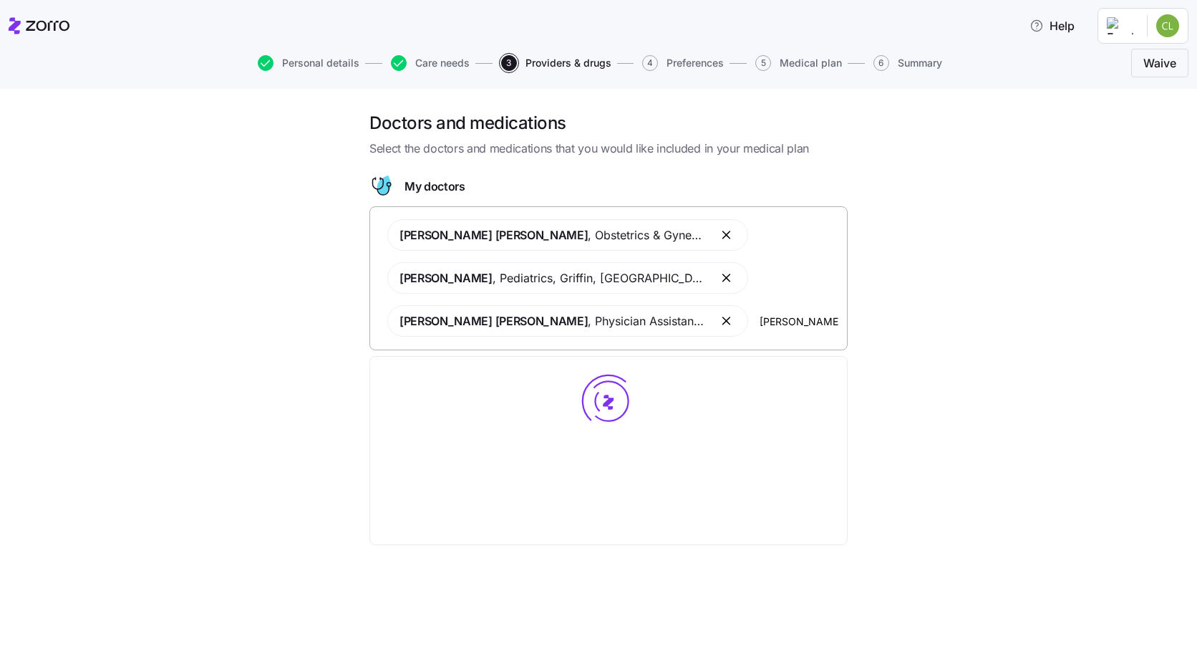
type input "[PERSON_NAME]"
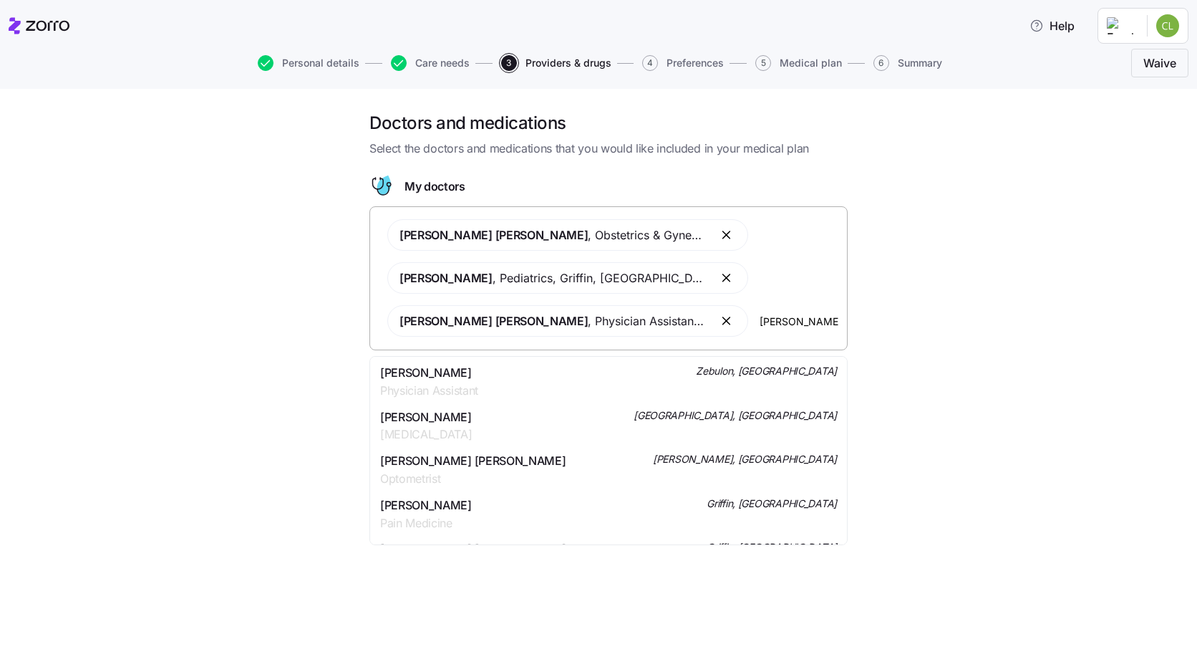
click at [410, 379] on span "[PERSON_NAME]" at bounding box center [429, 373] width 98 height 18
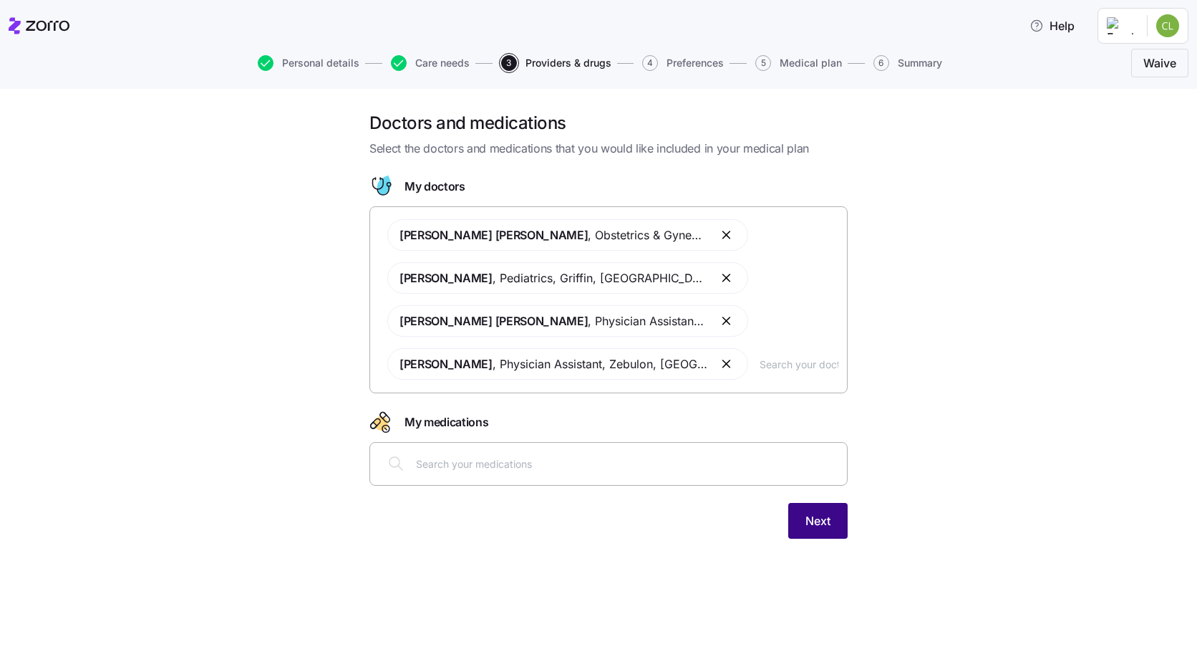
click at [811, 511] on button "Next" at bounding box center [818, 521] width 59 height 36
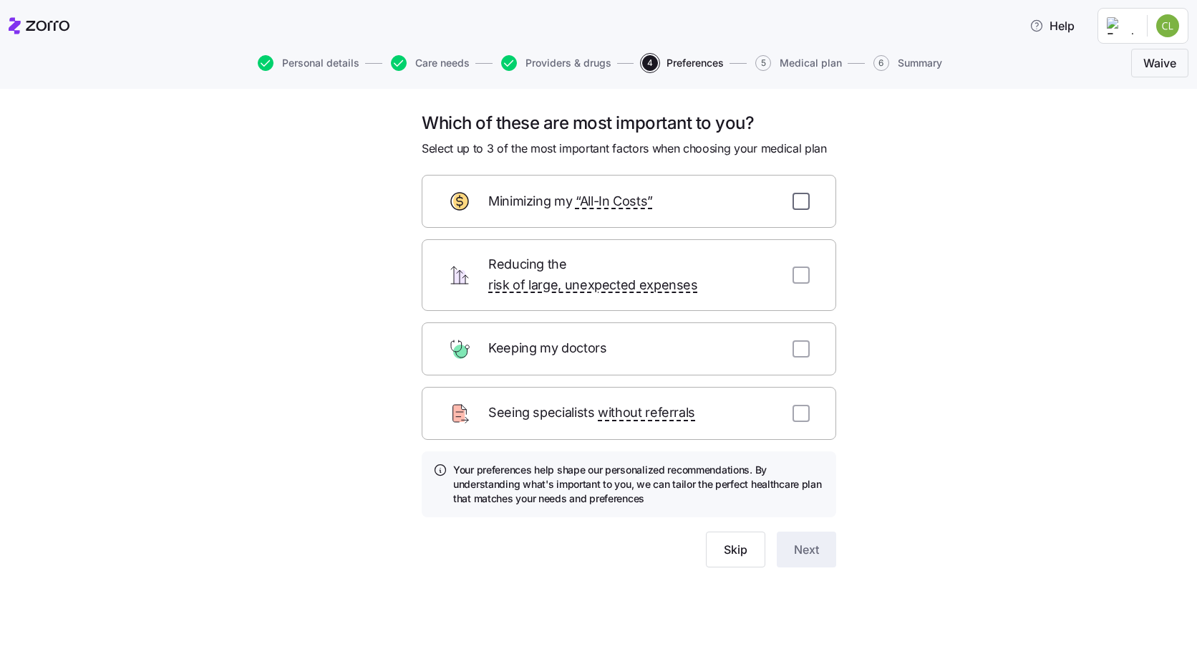
click at [799, 205] on input "checkbox" at bounding box center [801, 201] width 17 height 17
checkbox input "true"
click at [793, 266] on input "checkbox" at bounding box center [801, 274] width 17 height 17
checkbox input "true"
click at [796, 340] on input "checkbox" at bounding box center [801, 348] width 17 height 17
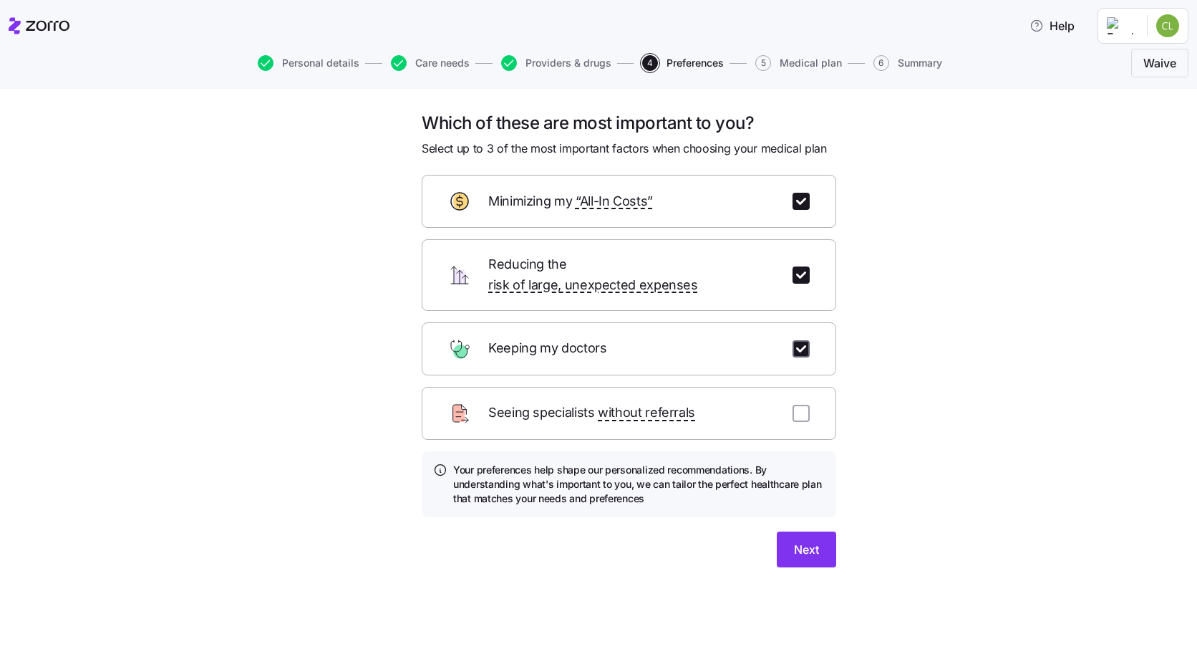
checkbox input "true"
click at [798, 541] on span "Next" at bounding box center [806, 549] width 25 height 17
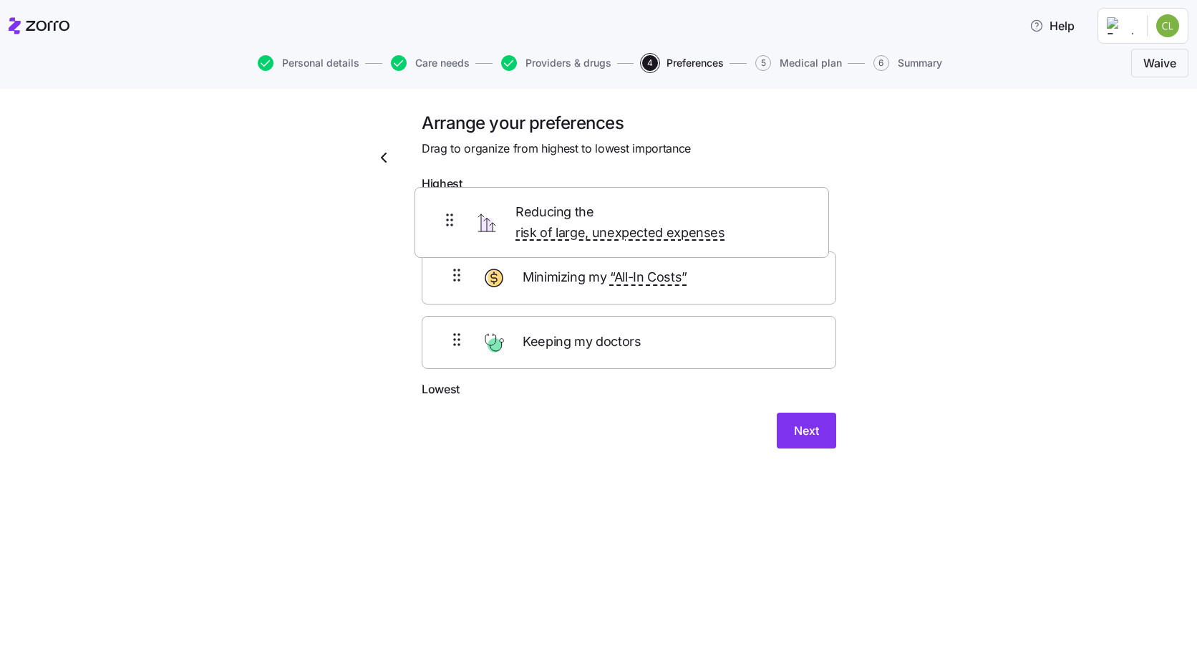
drag, startPoint x: 501, startPoint y: 299, endPoint x: 491, endPoint y: 221, distance: 79.5
click at [491, 221] on div "Minimizing my “All-In Costs” Reducing the risk of large, unexpected expenses Ke…" at bounding box center [629, 289] width 415 height 182
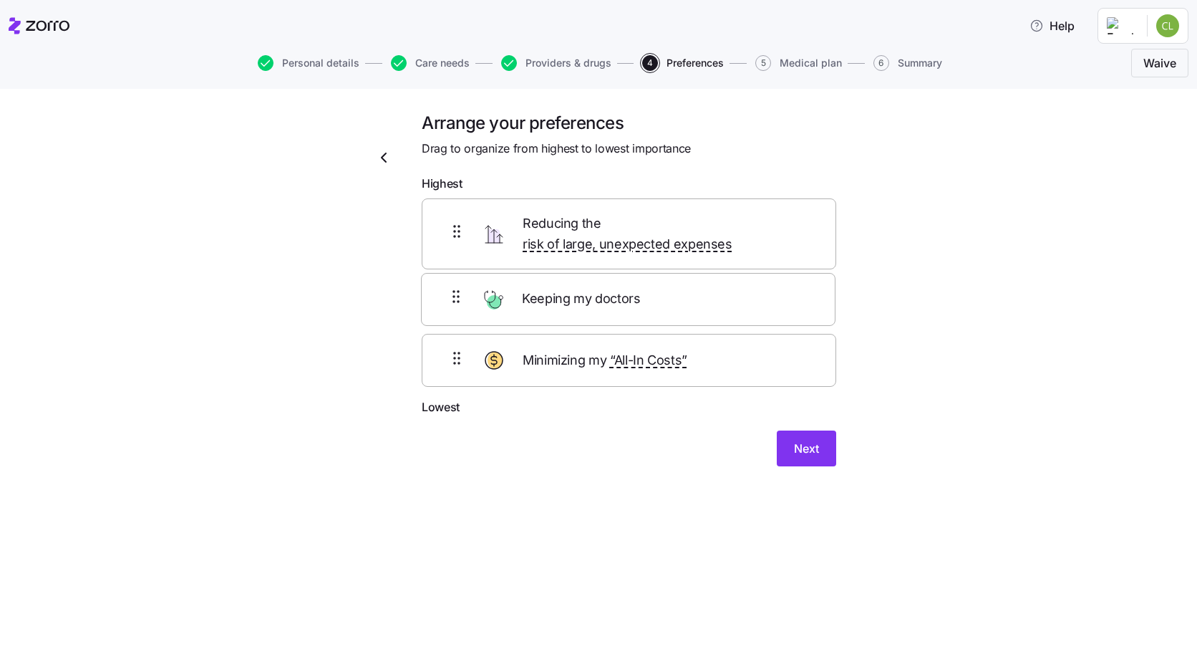
drag, startPoint x: 549, startPoint y: 348, endPoint x: 546, endPoint y: 267, distance: 81.0
click at [546, 267] on div "Reducing the risk of large, unexpected expenses Minimizing my “All-In Costs” Ke…" at bounding box center [629, 298] width 415 height 201
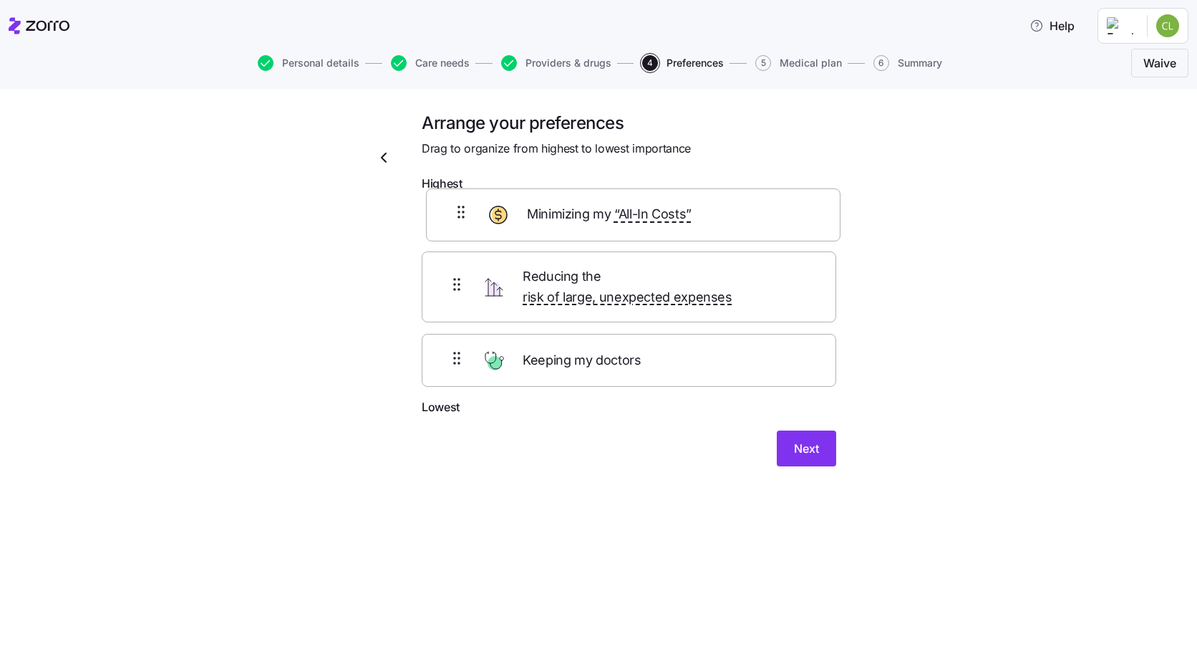
drag, startPoint x: 604, startPoint y: 355, endPoint x: 612, endPoint y: 217, distance: 138.4
click at [612, 217] on div "Reducing the risk of large, unexpected expenses Keeping my doctors Minimizing m…" at bounding box center [629, 298] width 415 height 201
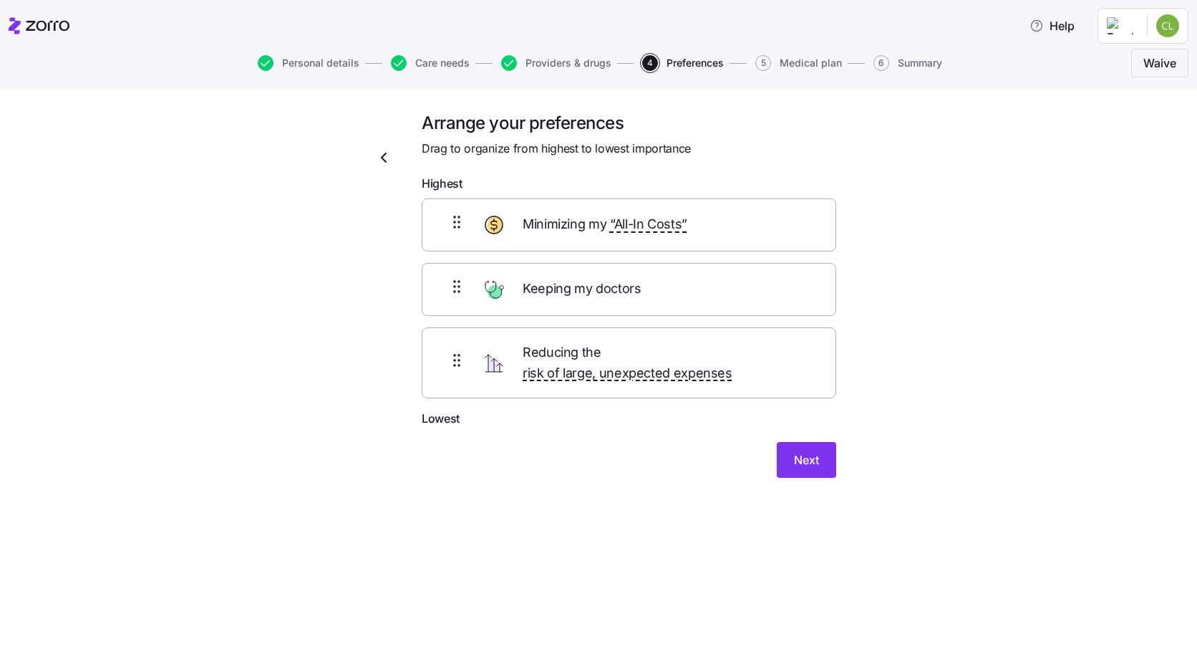
click at [635, 293] on span "Keeping my doctors" at bounding box center [584, 289] width 122 height 21
click at [1161, 25] on html "Help Personal details Care needs Providers & drugs 4 Preferences 5 Medical plan…" at bounding box center [598, 326] width 1197 height 653
click at [1018, 206] on html "Help Personal details Care needs Providers & drugs 4 Preferences 5 Medical plan…" at bounding box center [598, 326] width 1197 height 653
click at [801, 451] on span "Next" at bounding box center [806, 459] width 25 height 17
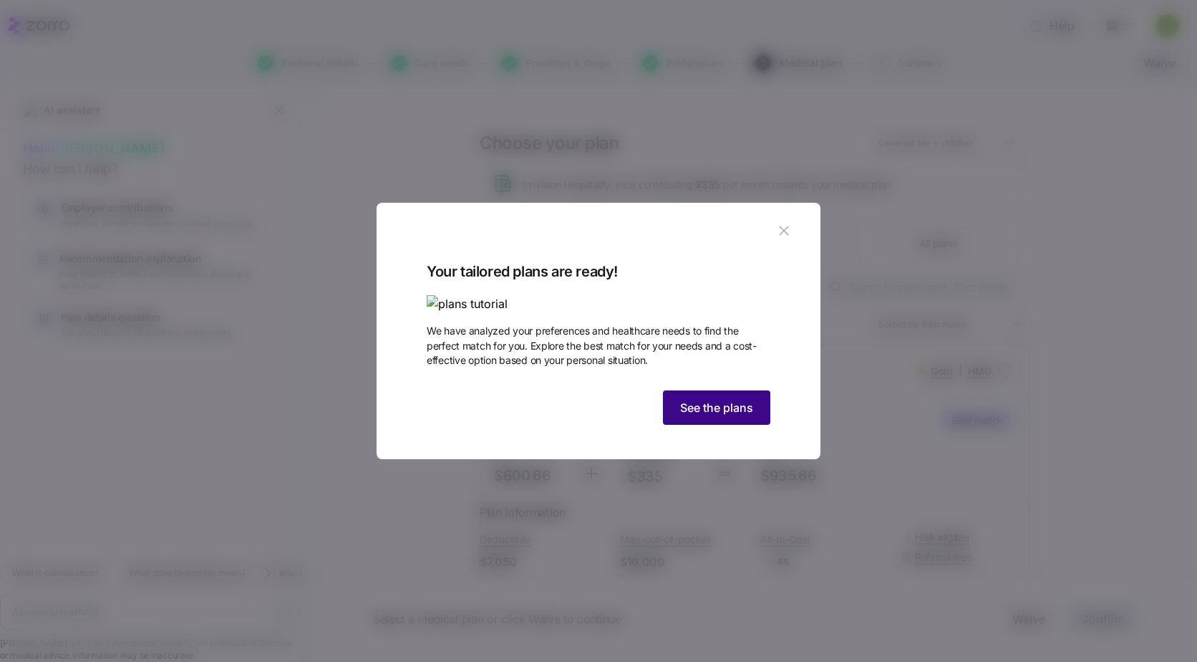
click at [708, 416] on span "See the plans" at bounding box center [716, 407] width 73 height 17
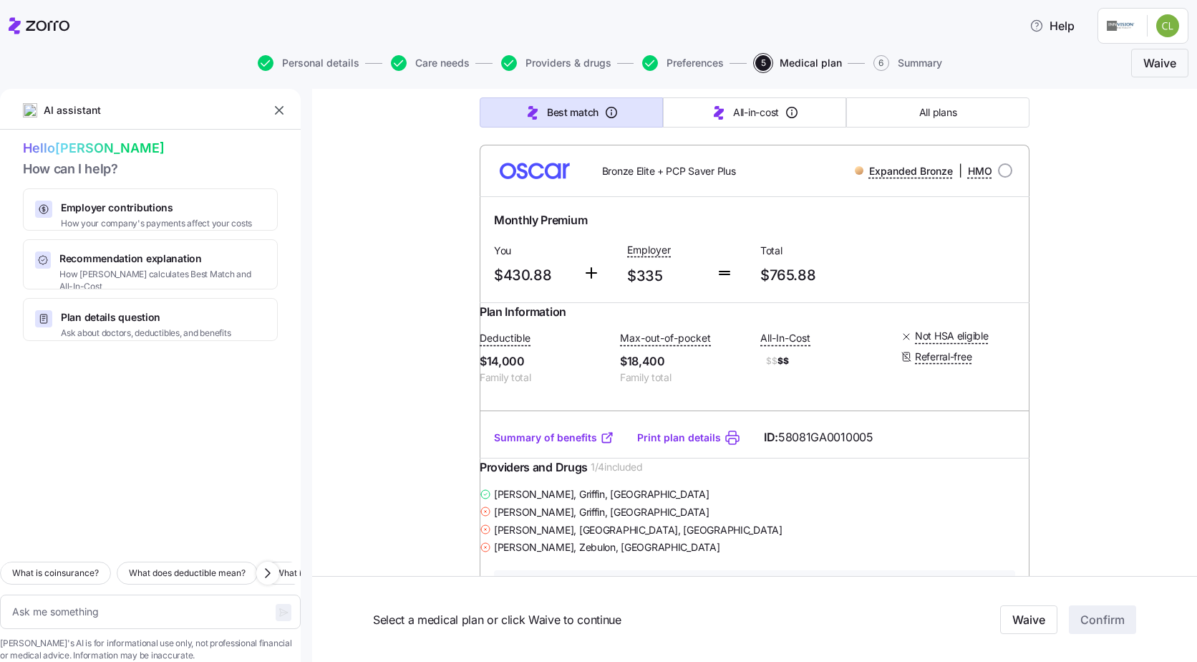
scroll to position [18836, 0]
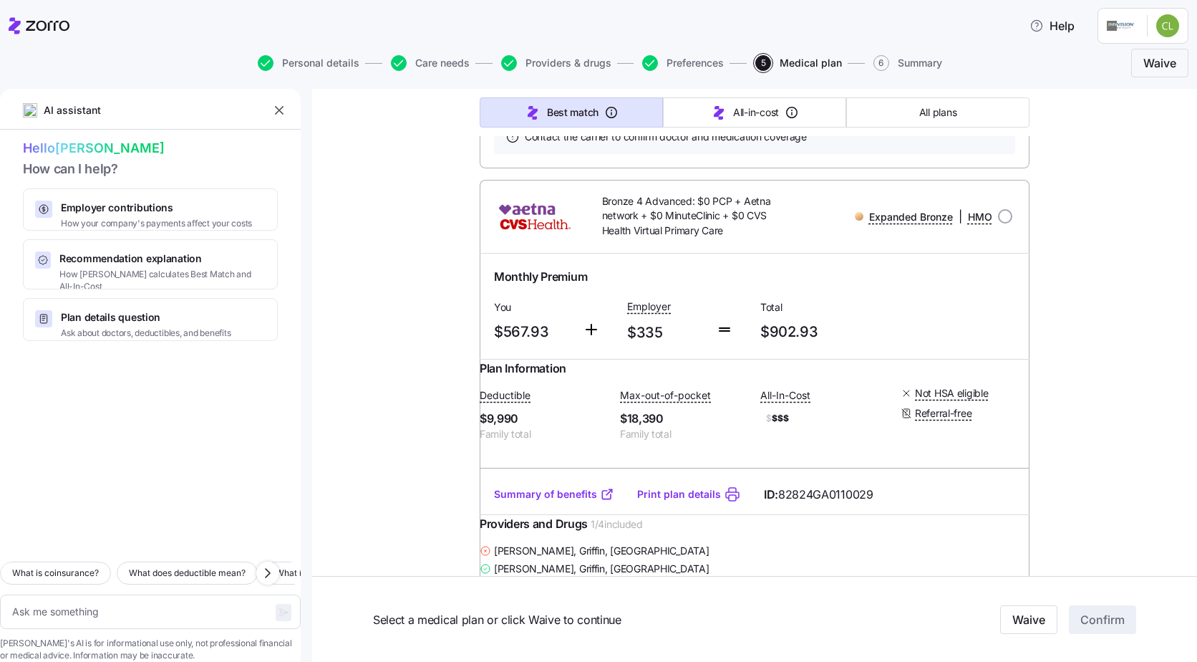
scroll to position [42255, 0]
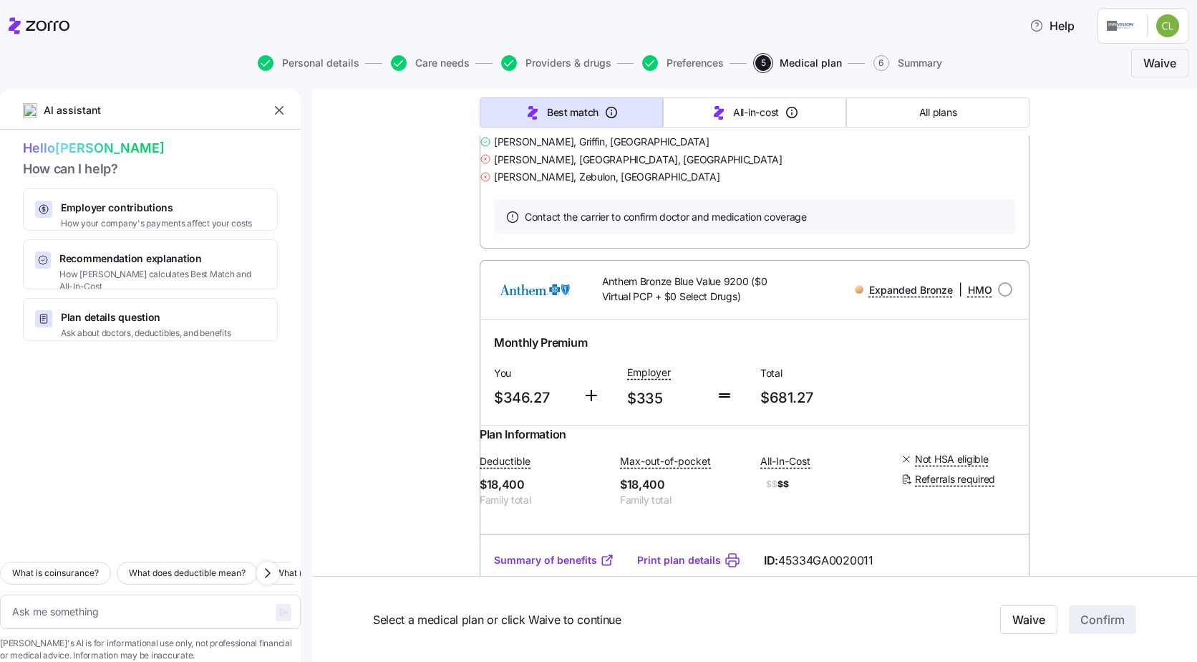
scroll to position [45980, 0]
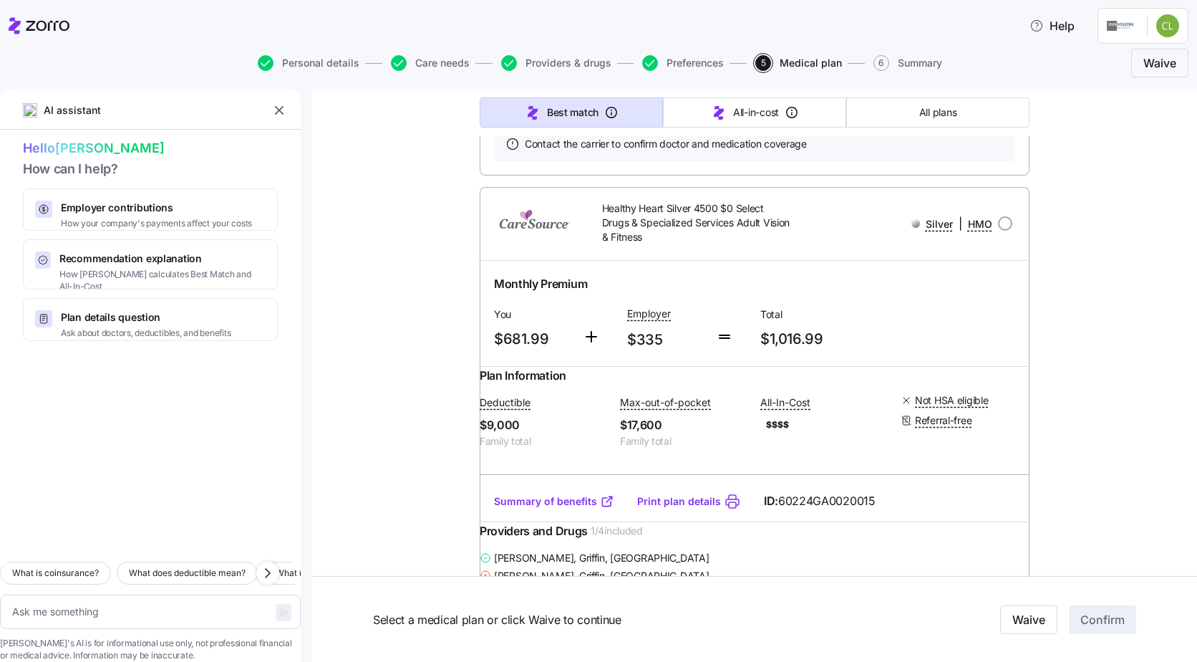
scroll to position [55219, 0]
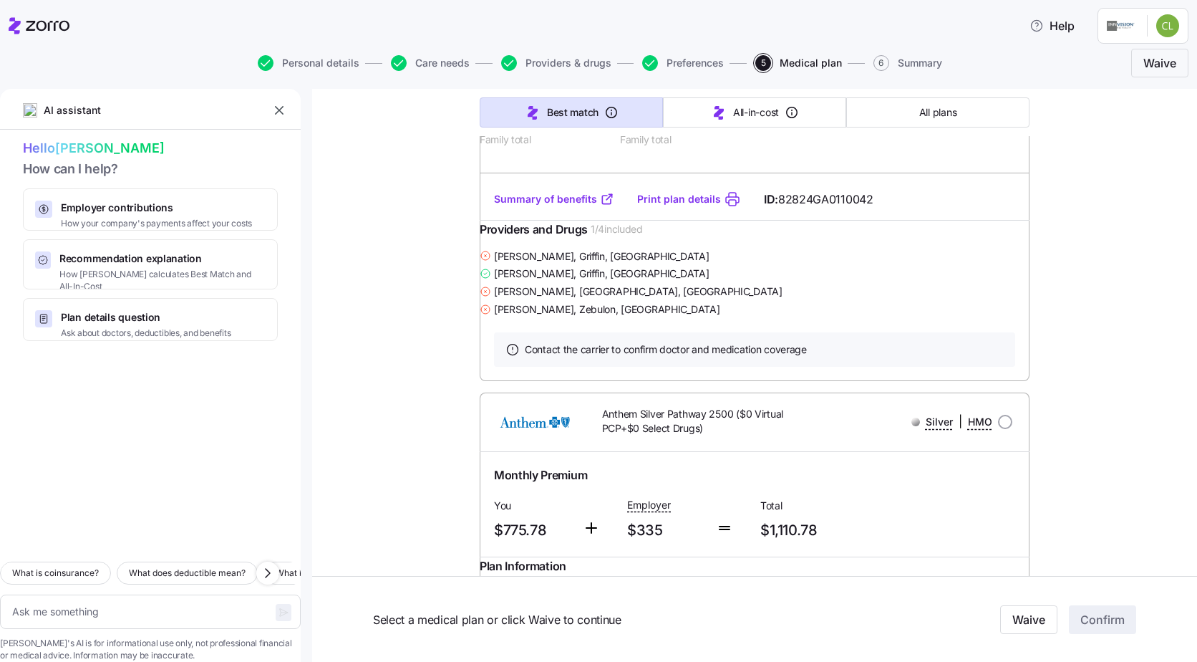
scroll to position [51566, 0]
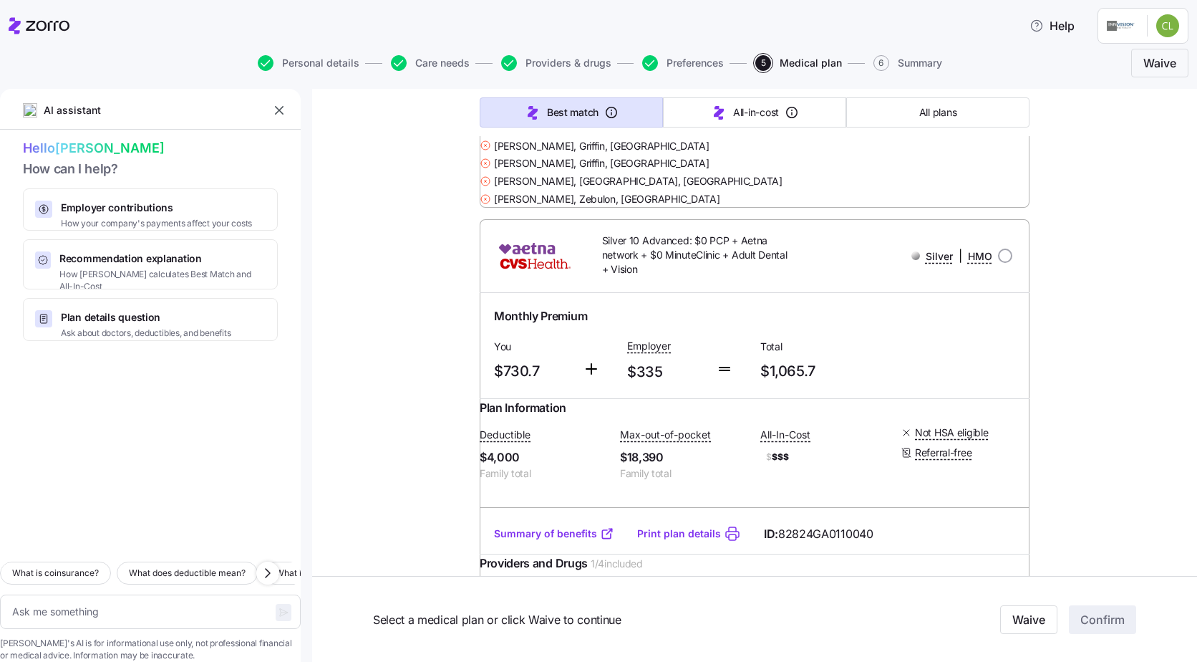
scroll to position [58012, 0]
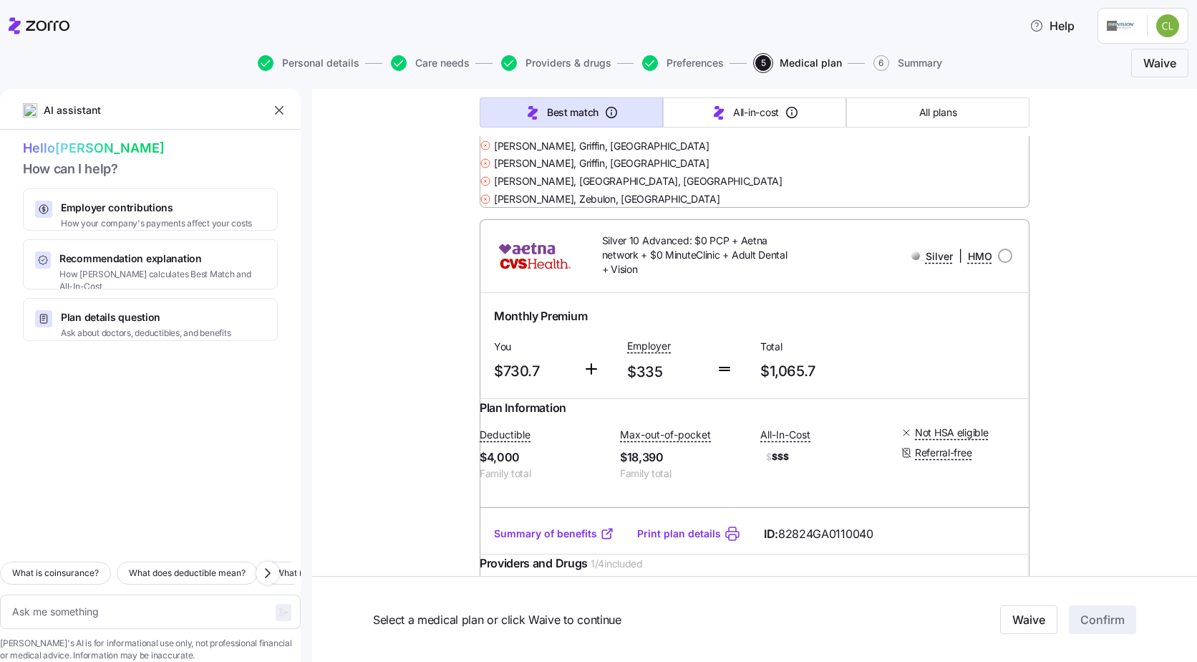
scroll to position [57011, 0]
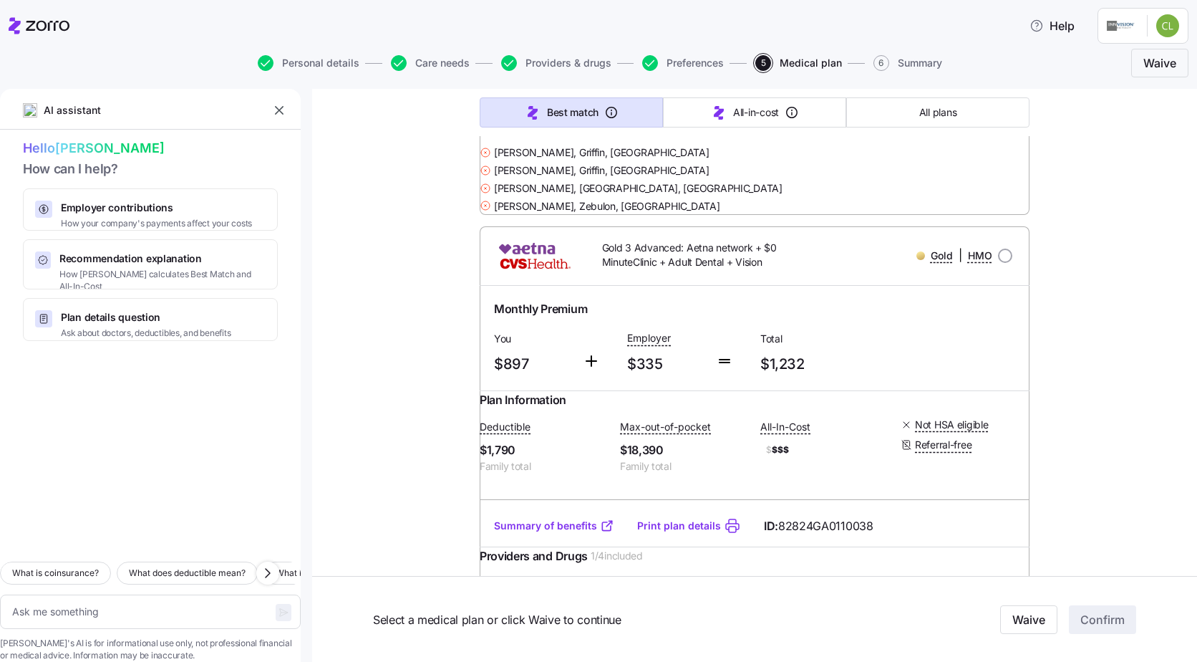
type textarea "x"
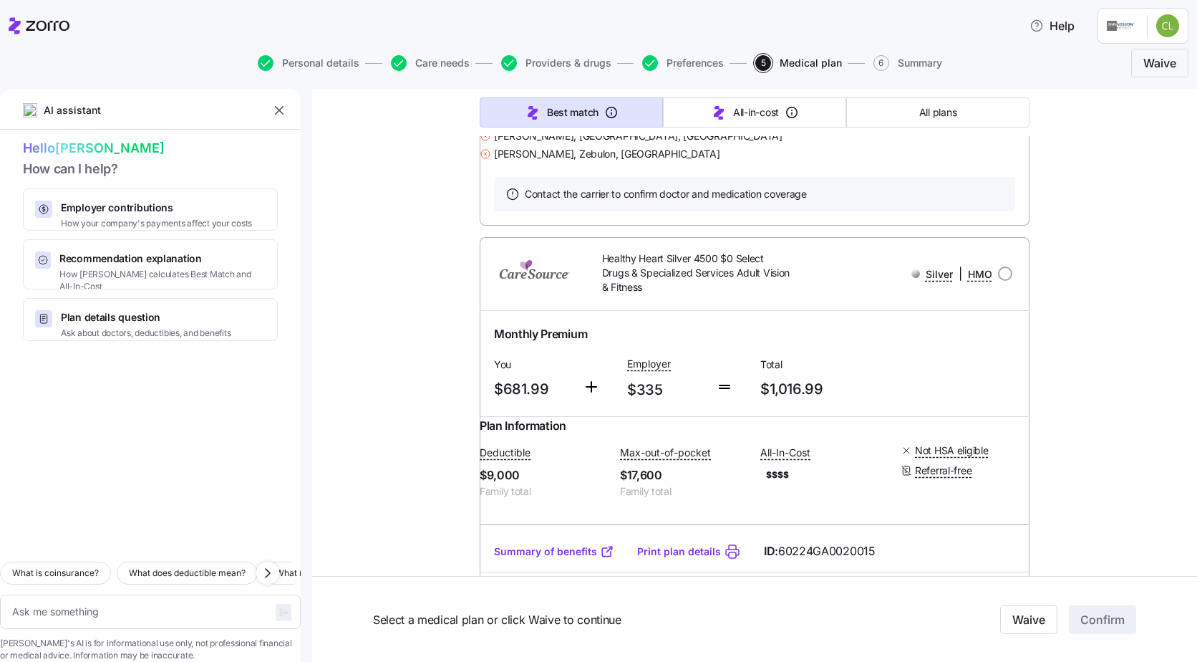
scroll to position [55219, 0]
